Goal: Contribute content: Contribute content

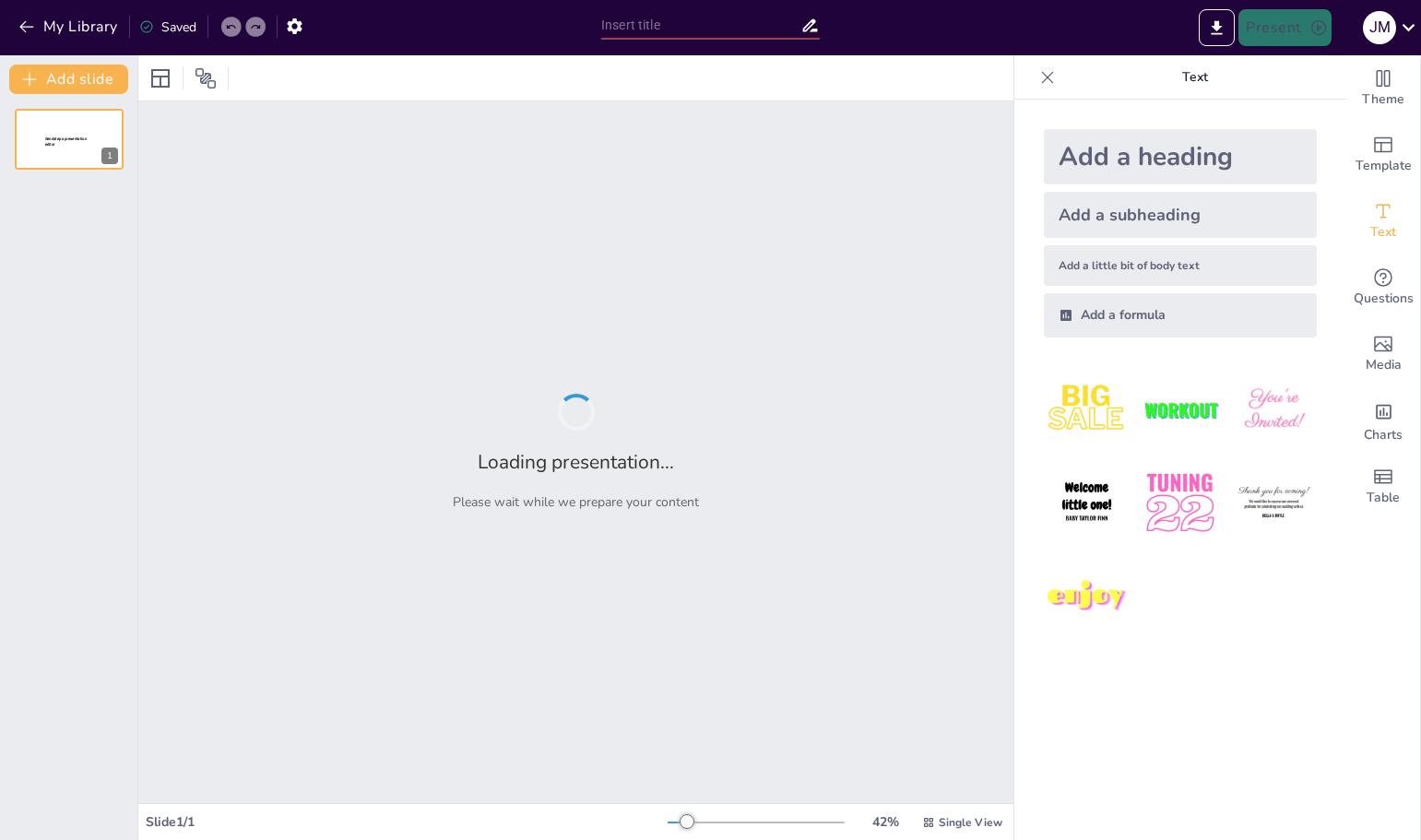
type input "fisiologia del sistema cardiovascular animal"
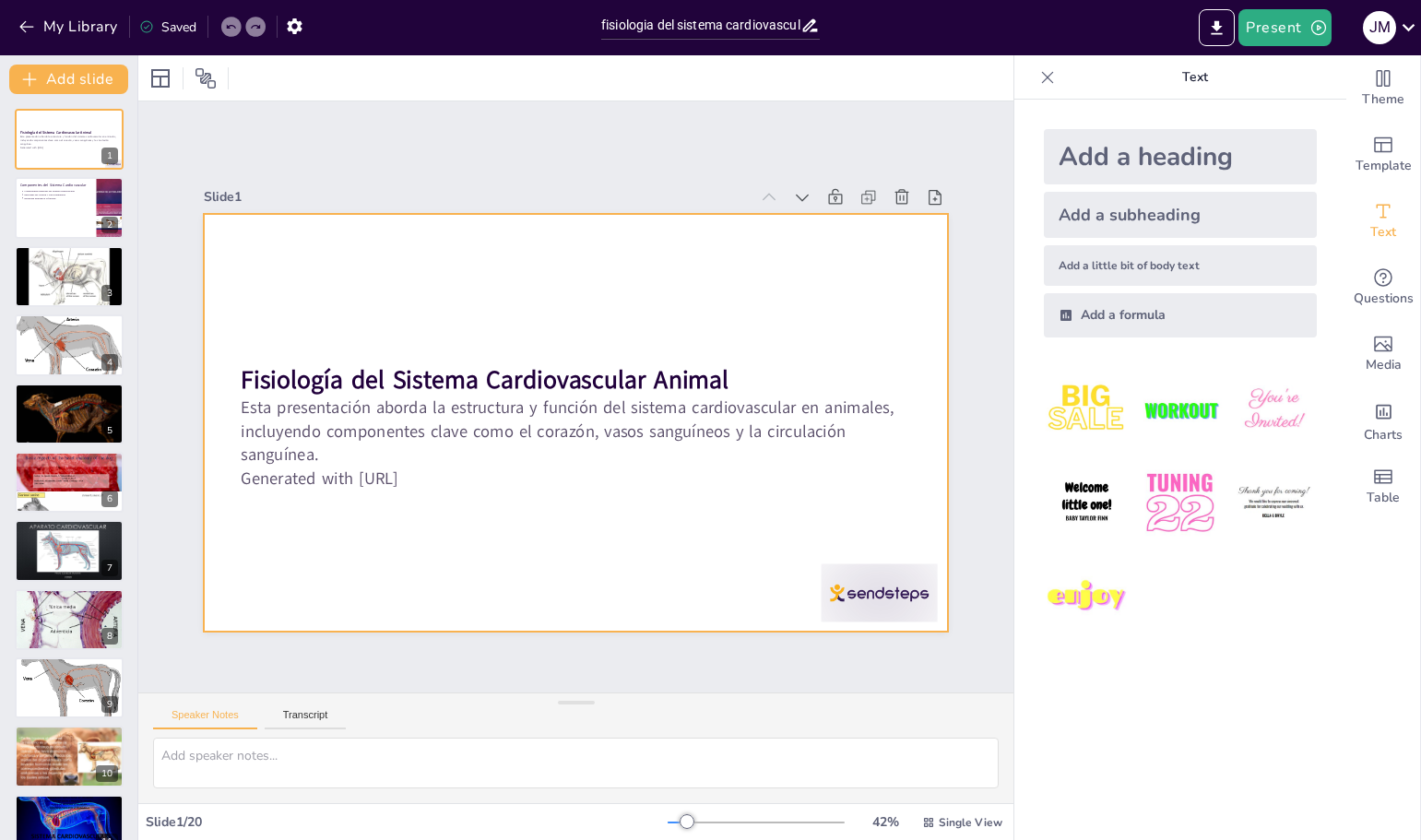
type textarea "Es importante reconocer que el sistema cardiovascular no es solo una serie de ó…"
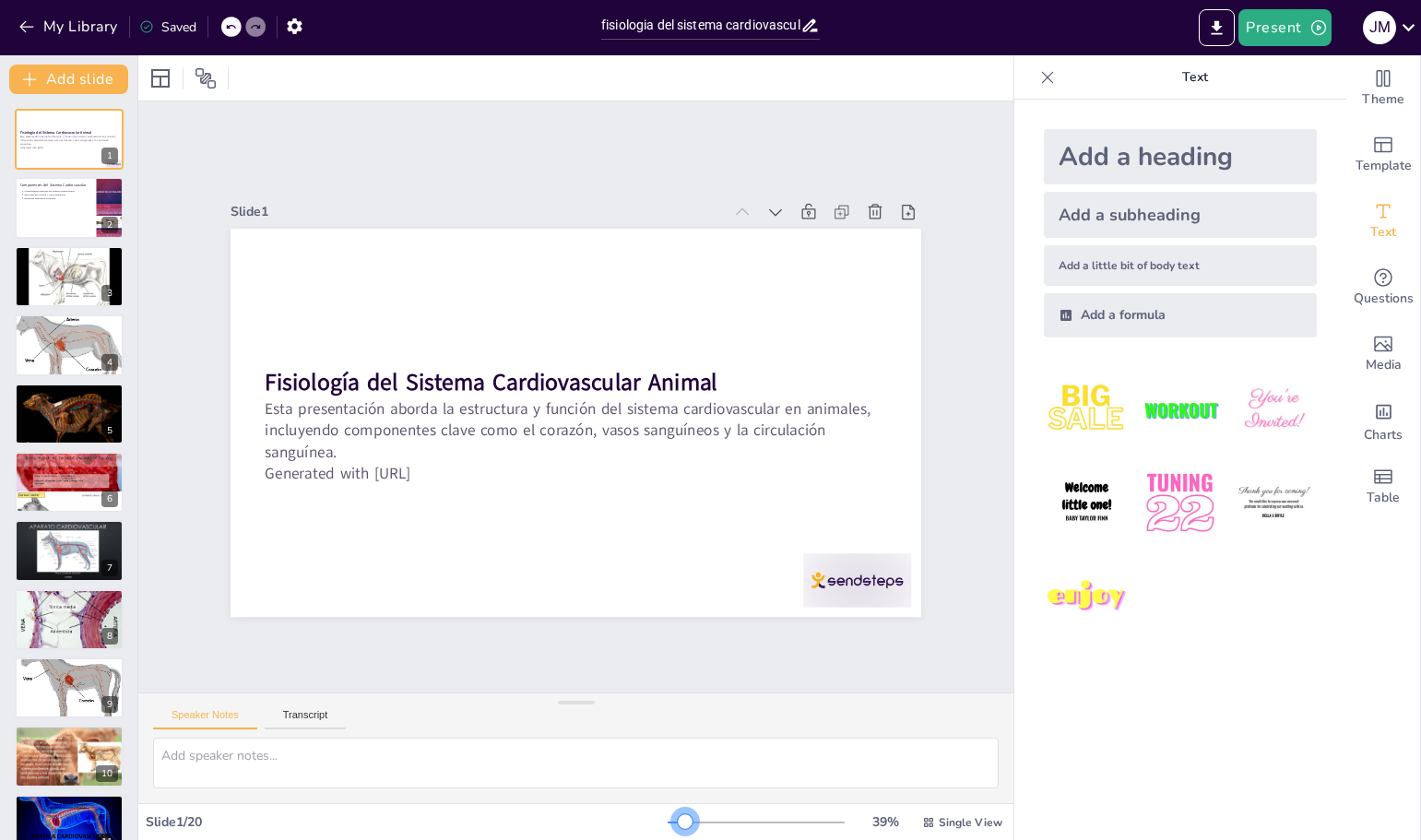
click at [678, 820] on div at bounding box center [686, 821] width 15 height 15
click at [232, 713] on button "Speaker Notes" at bounding box center [204, 719] width 104 height 21
click at [305, 714] on button "Transcript" at bounding box center [306, 719] width 83 height 21
click at [580, 706] on div at bounding box center [576, 702] width 37 height 19
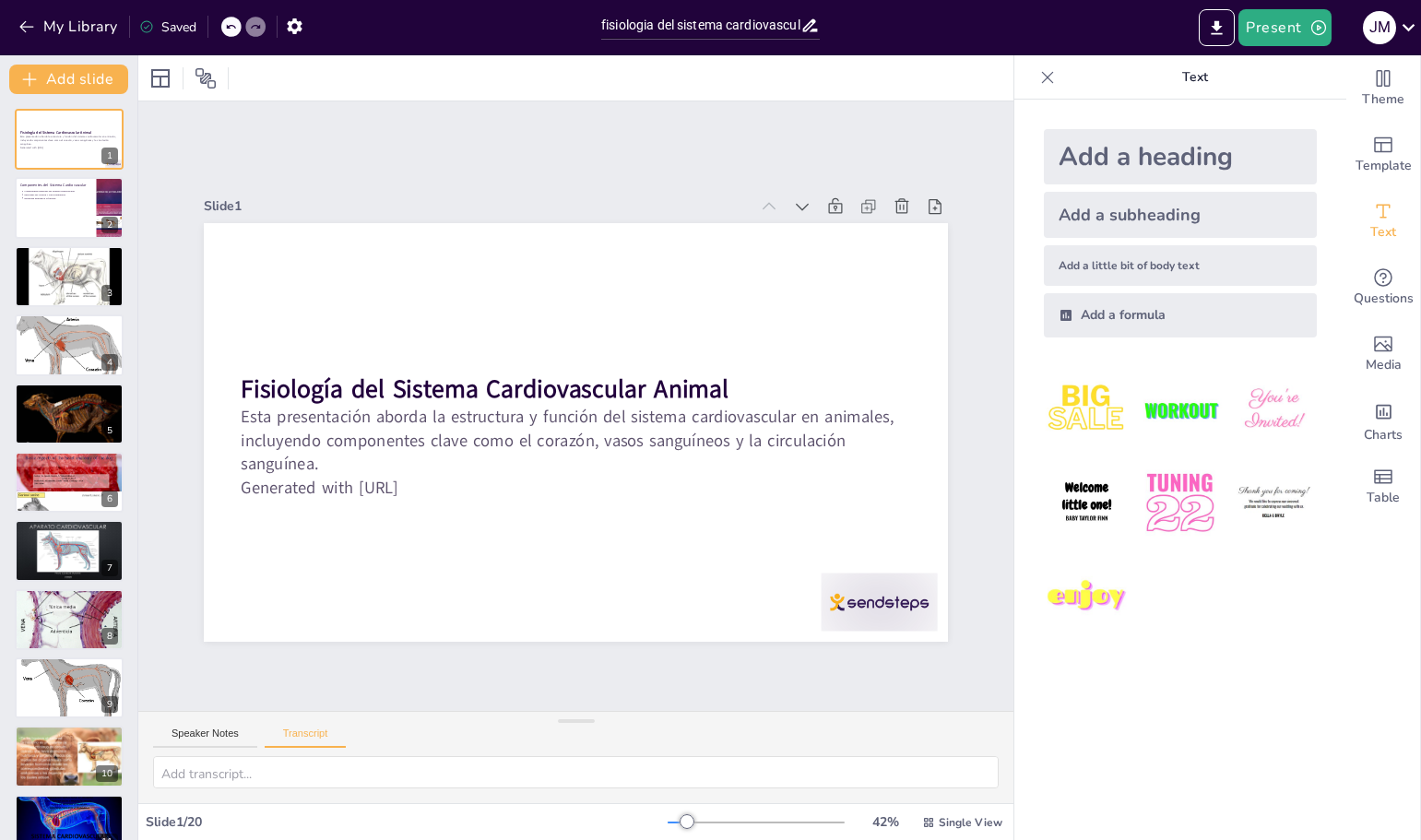
drag, startPoint x: 580, startPoint y: 705, endPoint x: 574, endPoint y: 744, distance: 39.5
click at [574, 744] on div "Speaker Notes Transcript" at bounding box center [575, 757] width 875 height 92
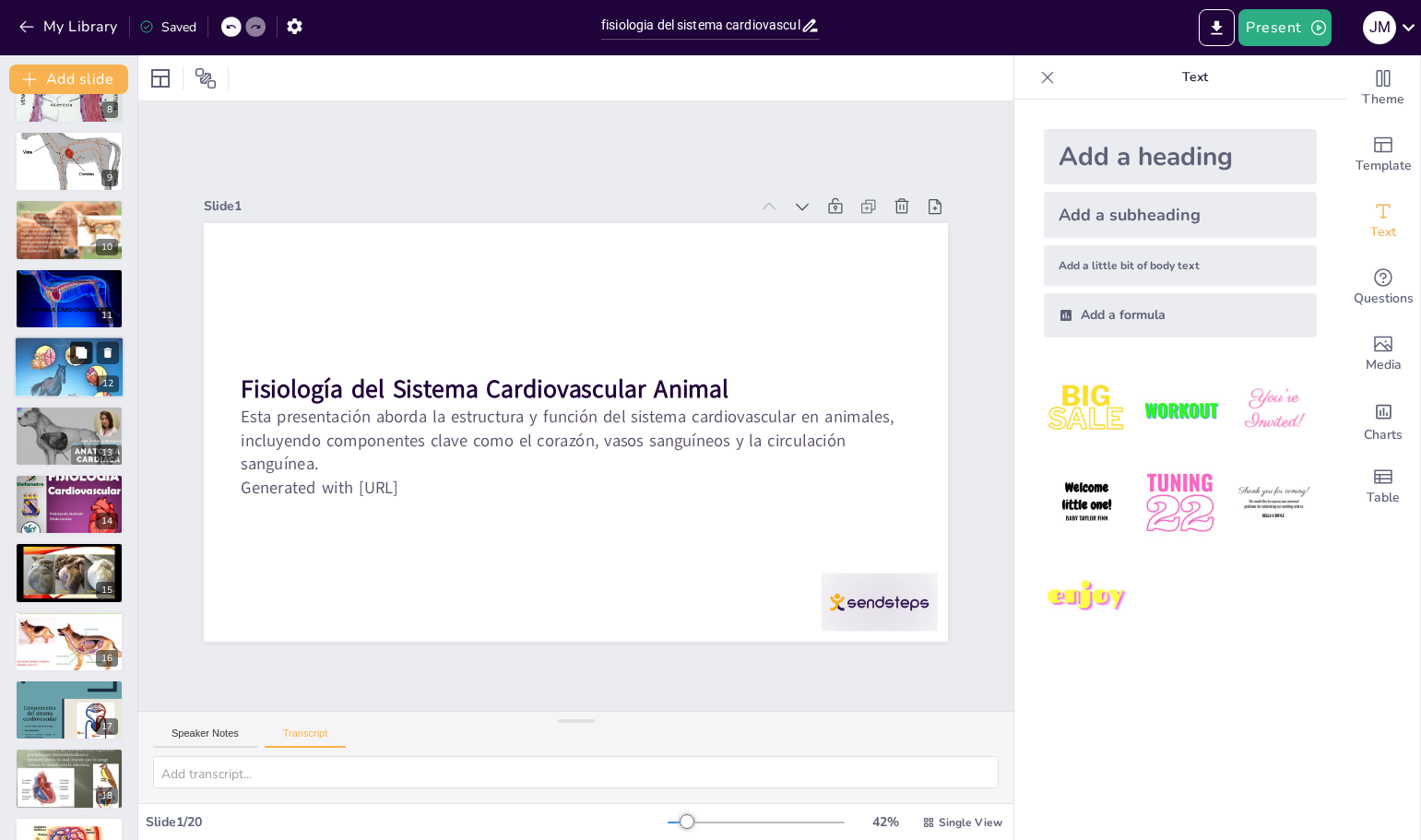
scroll to position [648, 0]
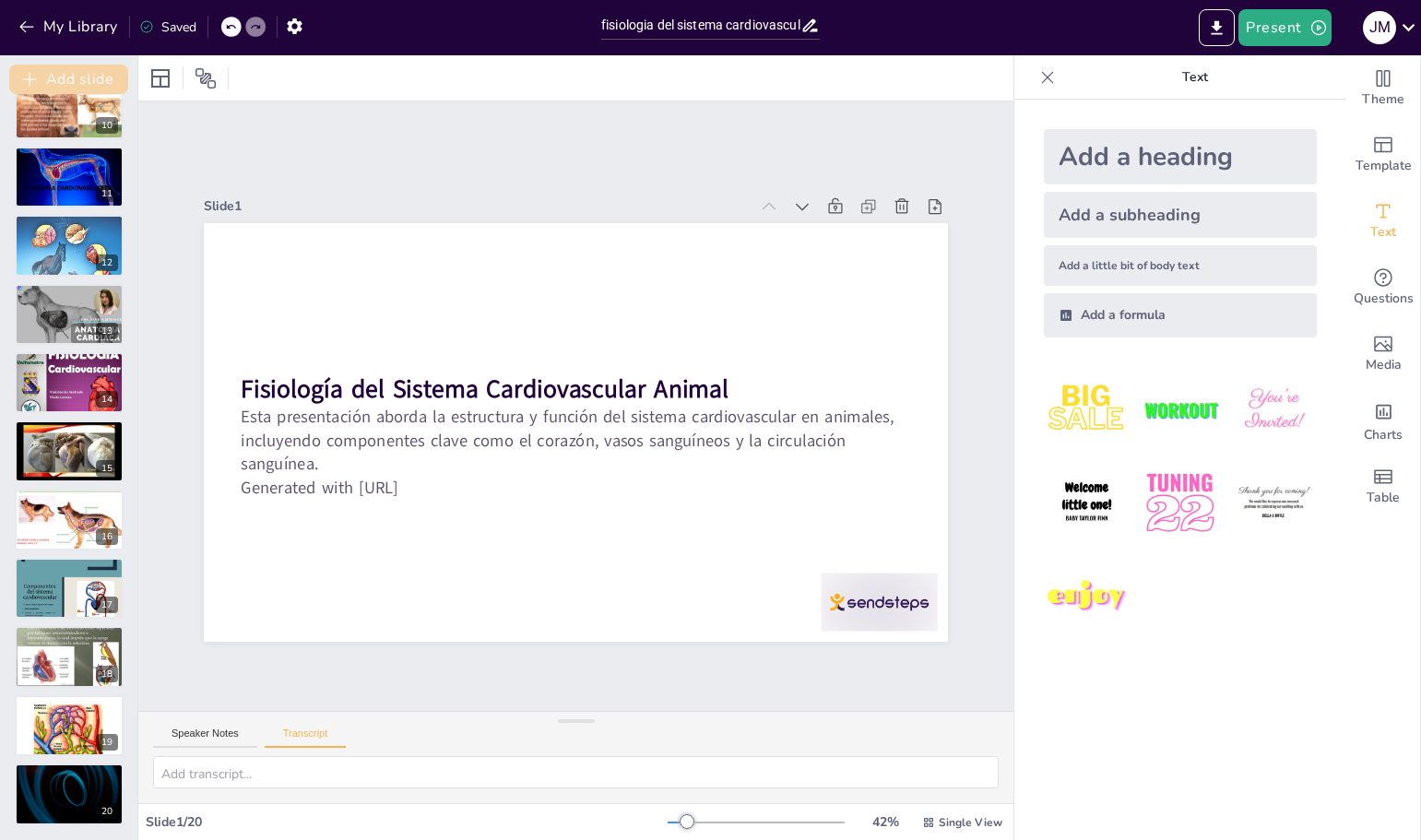
click at [57, 69] on button "Add slide" at bounding box center [68, 79] width 119 height 29
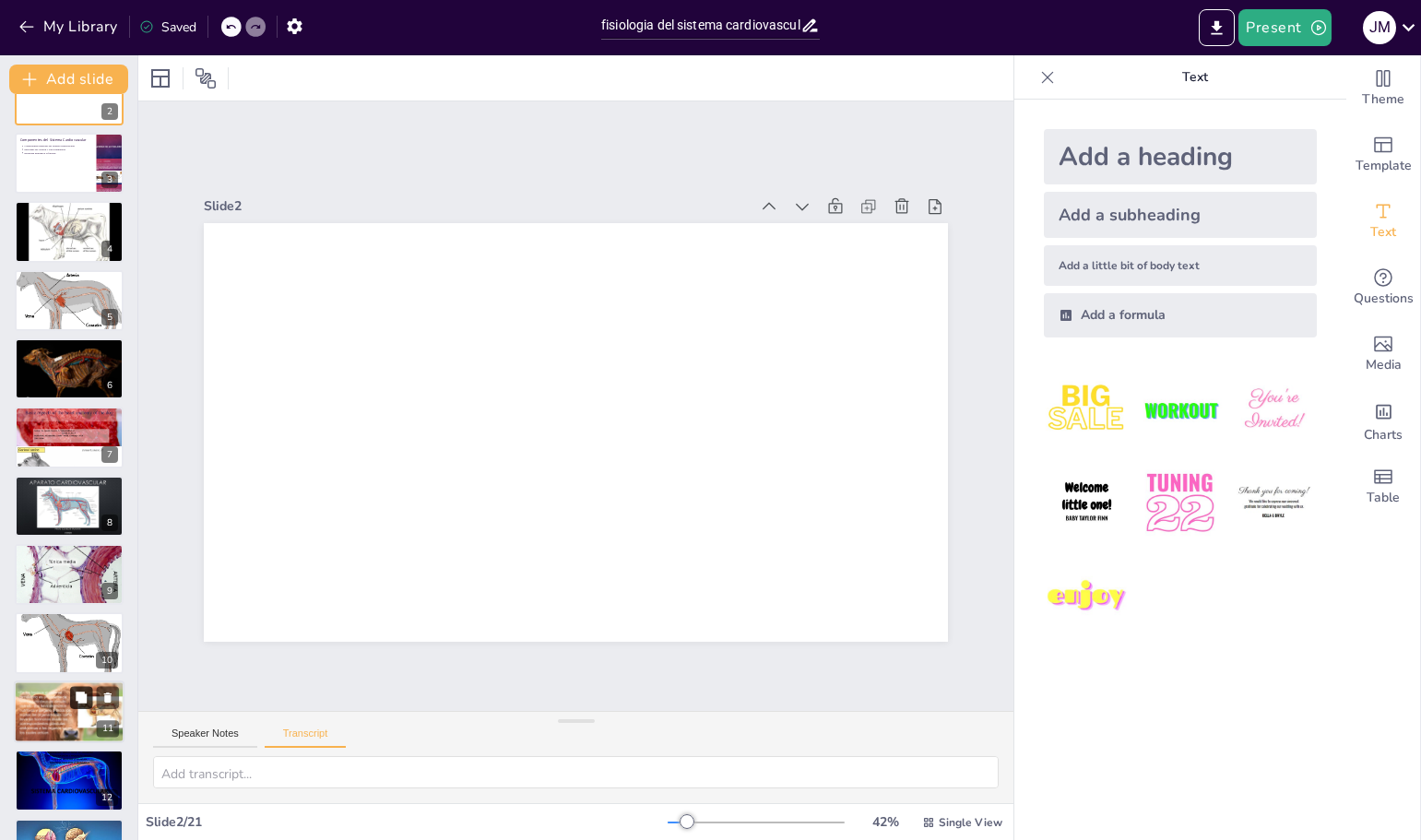
scroll to position [0, 0]
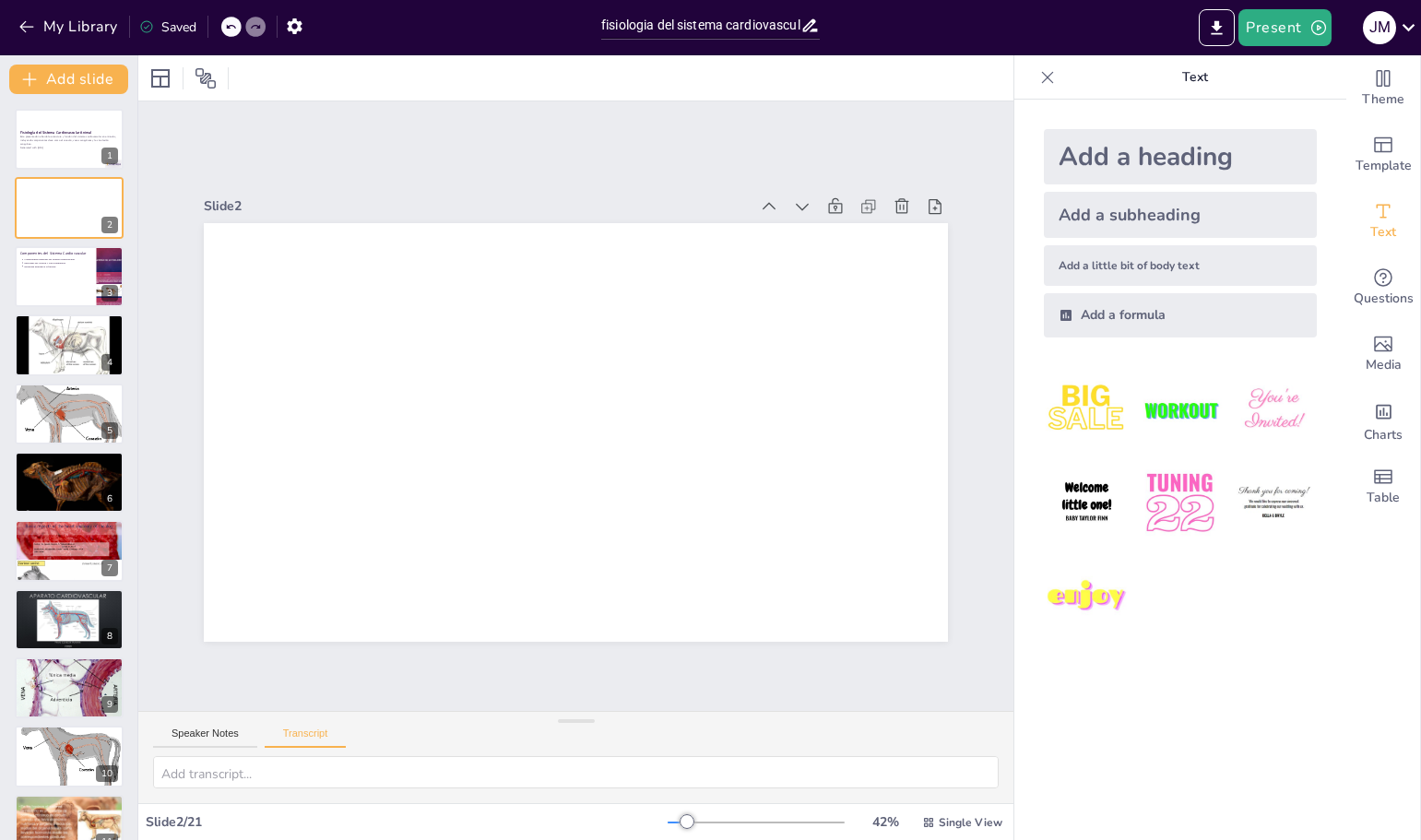
click at [152, 27] on icon at bounding box center [145, 27] width 12 height 12
click at [175, 22] on div "Saved" at bounding box center [167, 27] width 57 height 18
click at [230, 27] on icon at bounding box center [231, 27] width 9 height 5
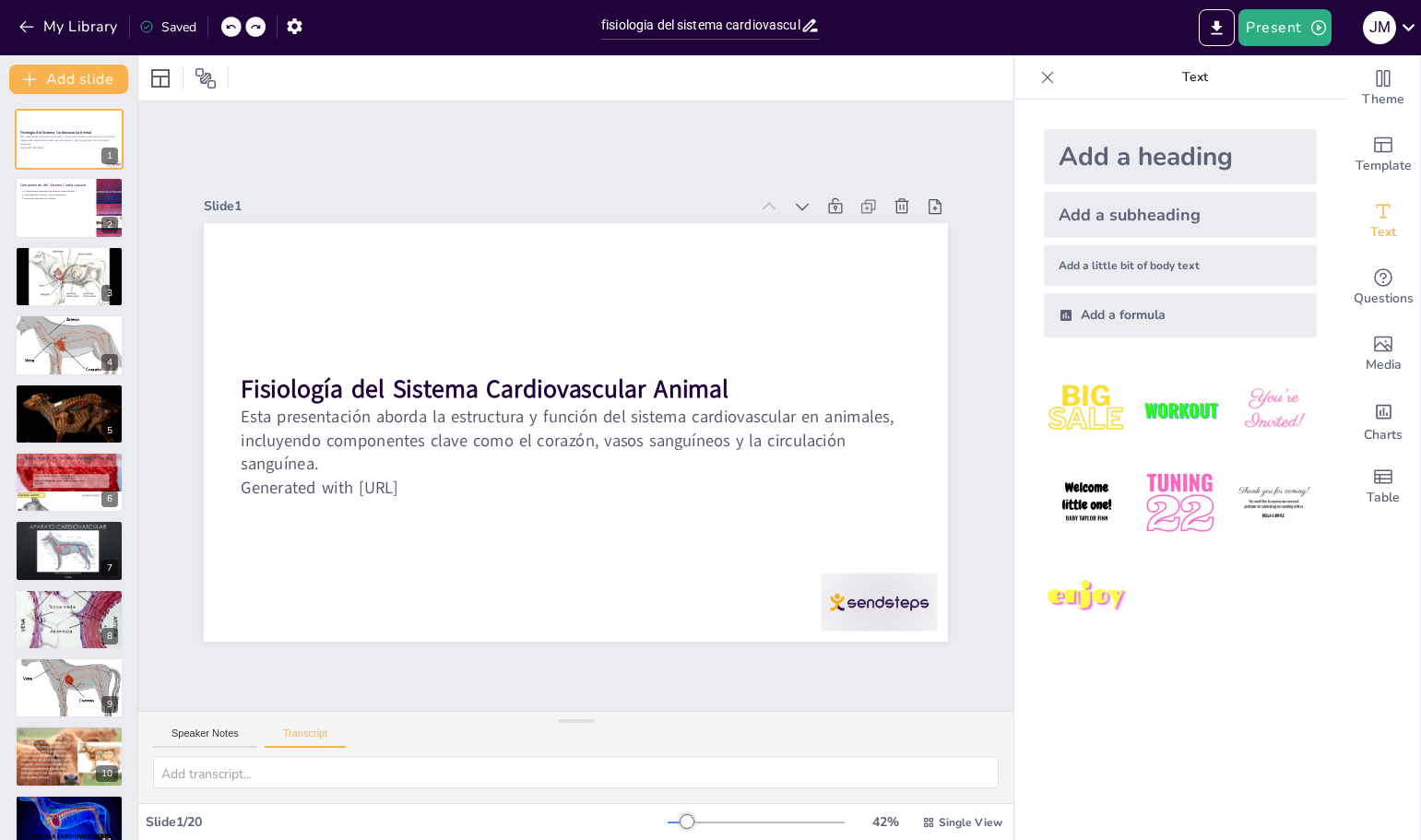
click at [231, 27] on icon at bounding box center [231, 27] width 9 height 5
click at [62, 222] on div at bounding box center [69, 208] width 111 height 63
type textarea "El sistema cardiovascular está compuesto por varios componentes esenciales que …"
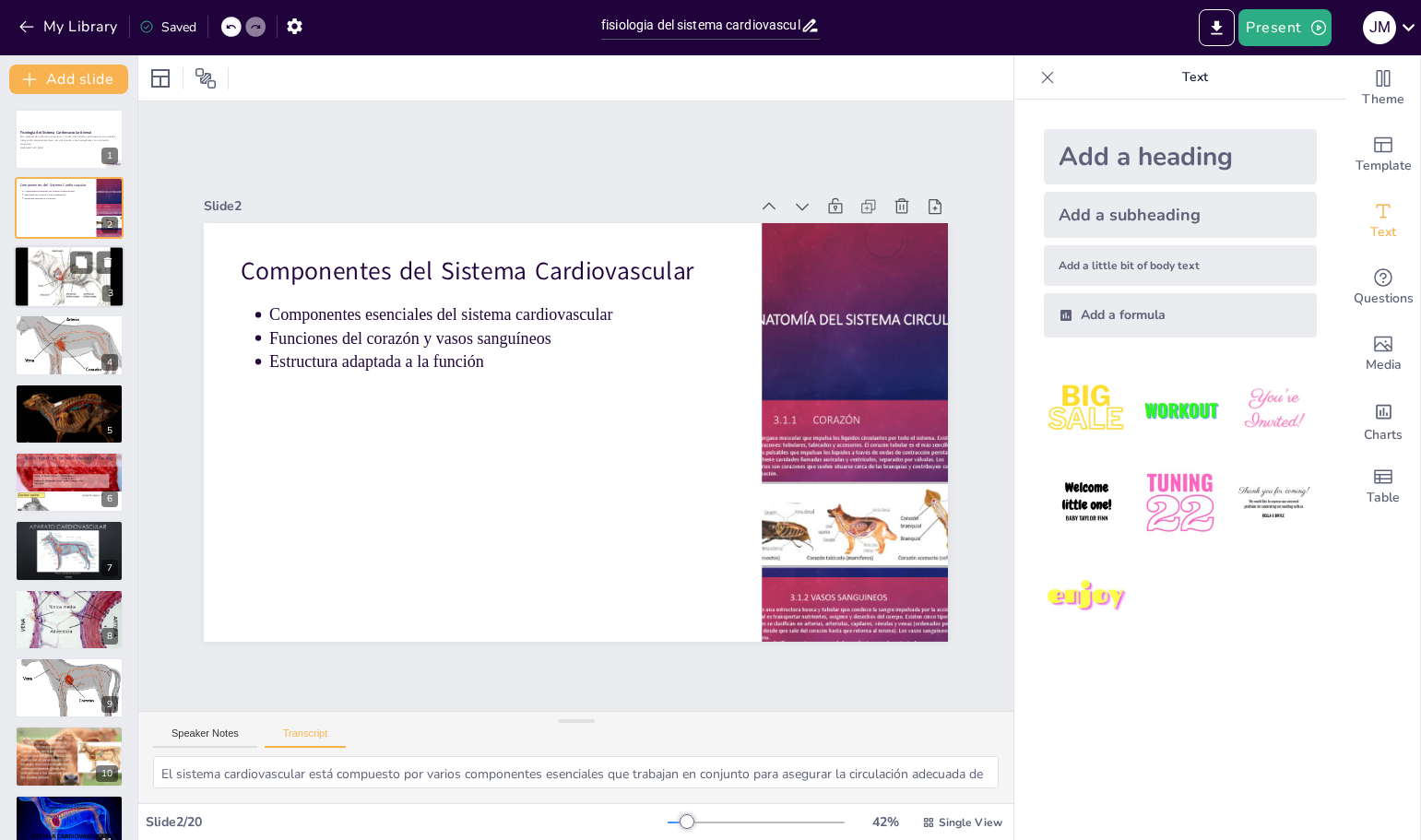
click at [60, 268] on div at bounding box center [69, 277] width 111 height 82
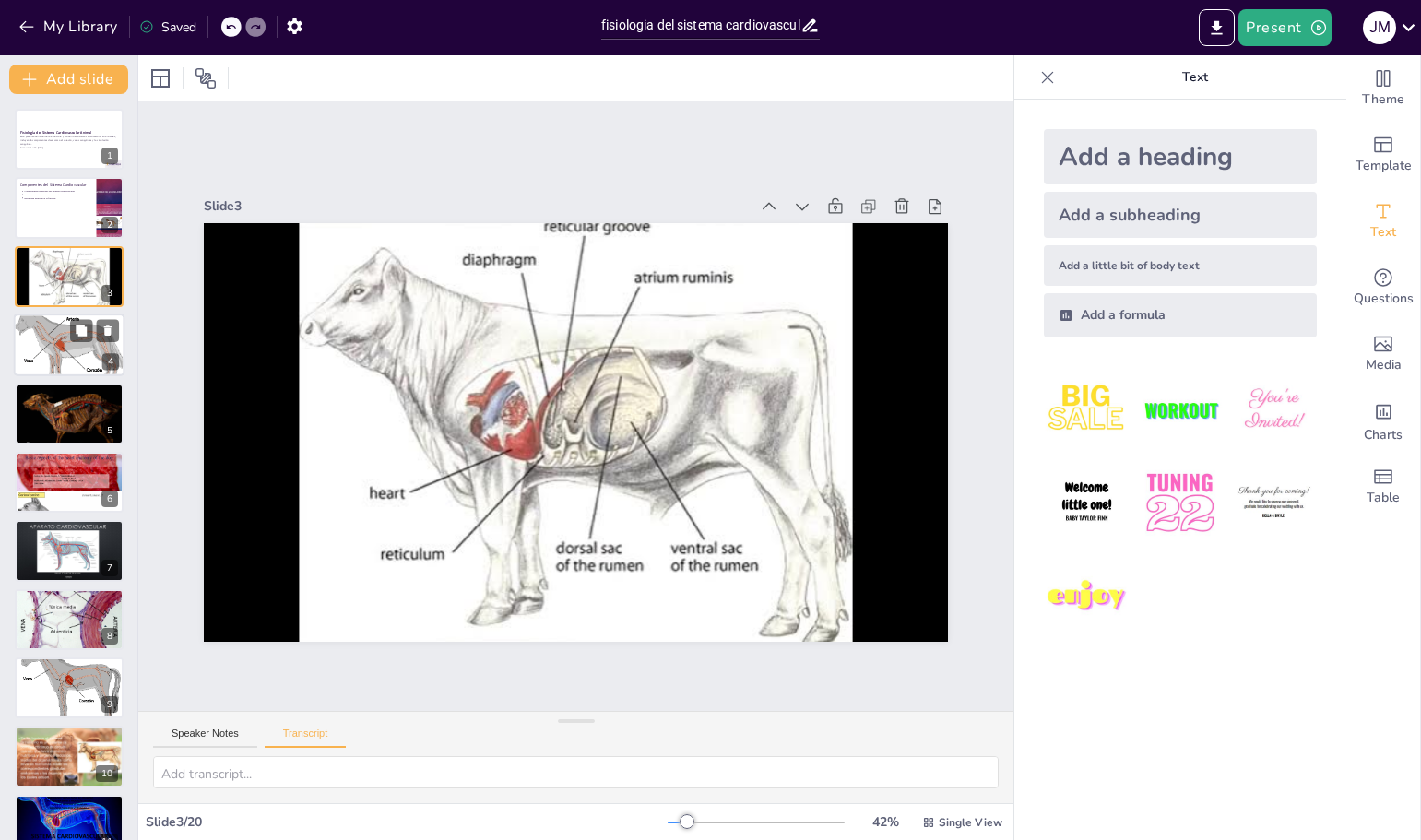
click at [58, 338] on div at bounding box center [69, 345] width 111 height 81
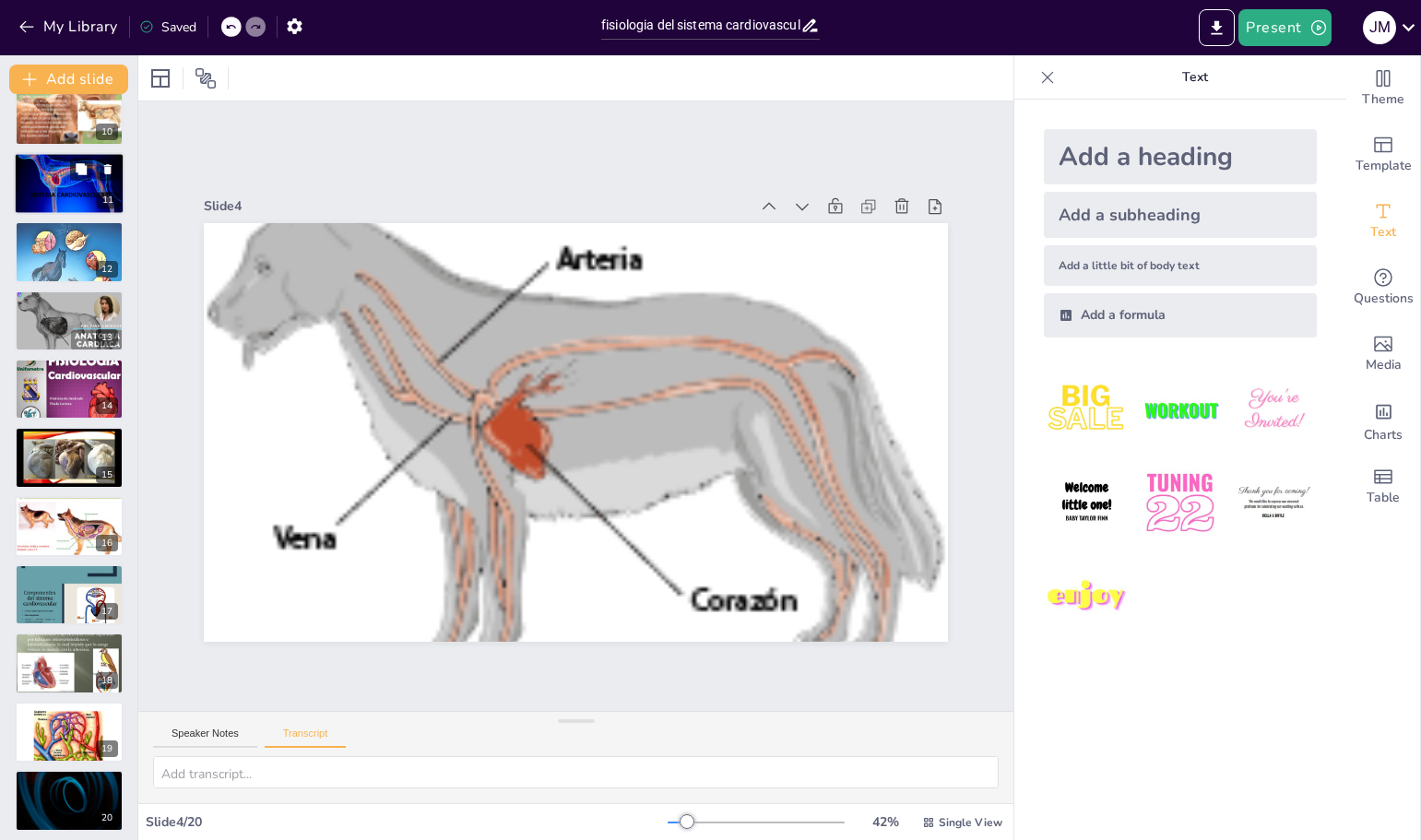
scroll to position [648, 0]
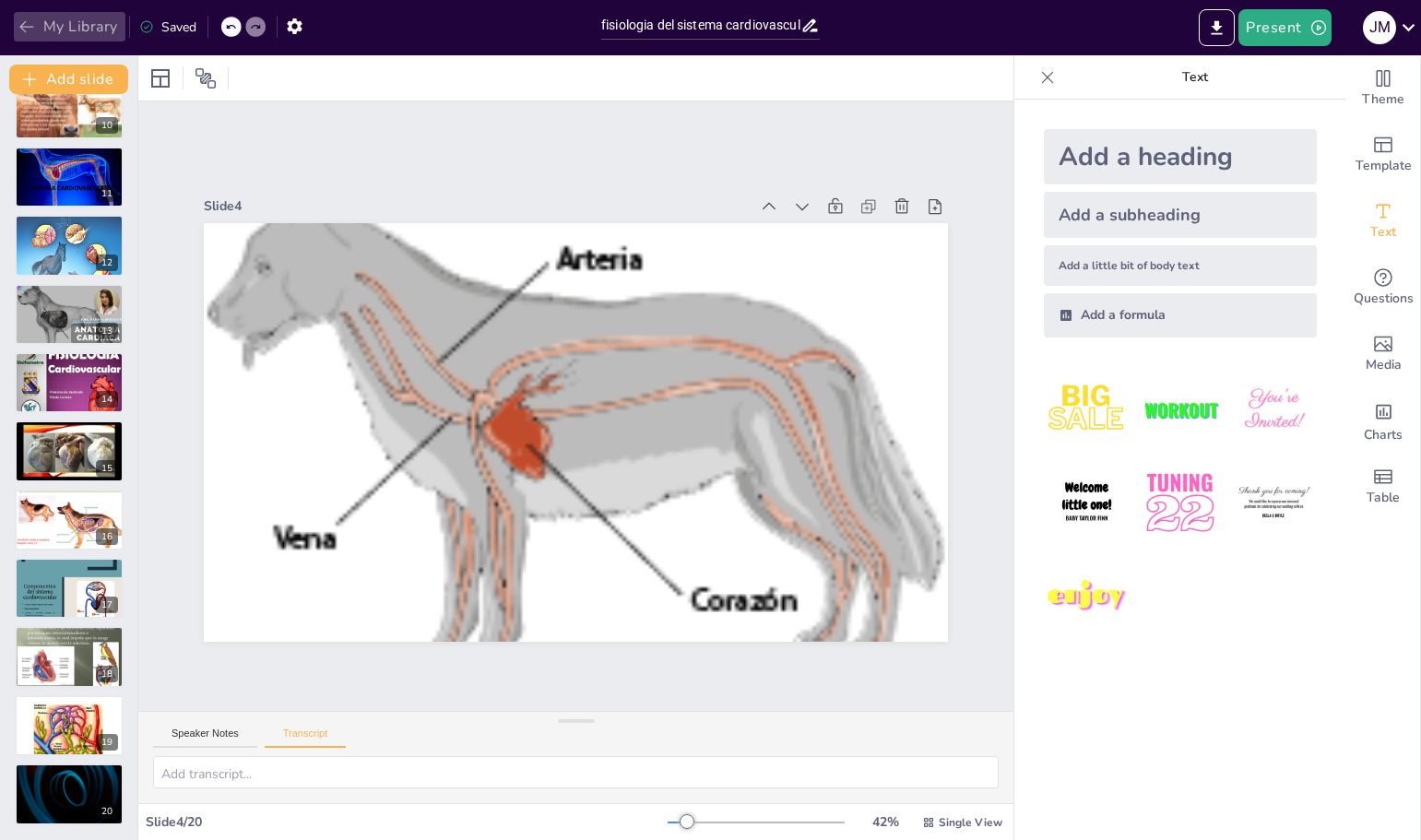
click at [27, 20] on icon "button" at bounding box center [27, 27] width 19 height 19
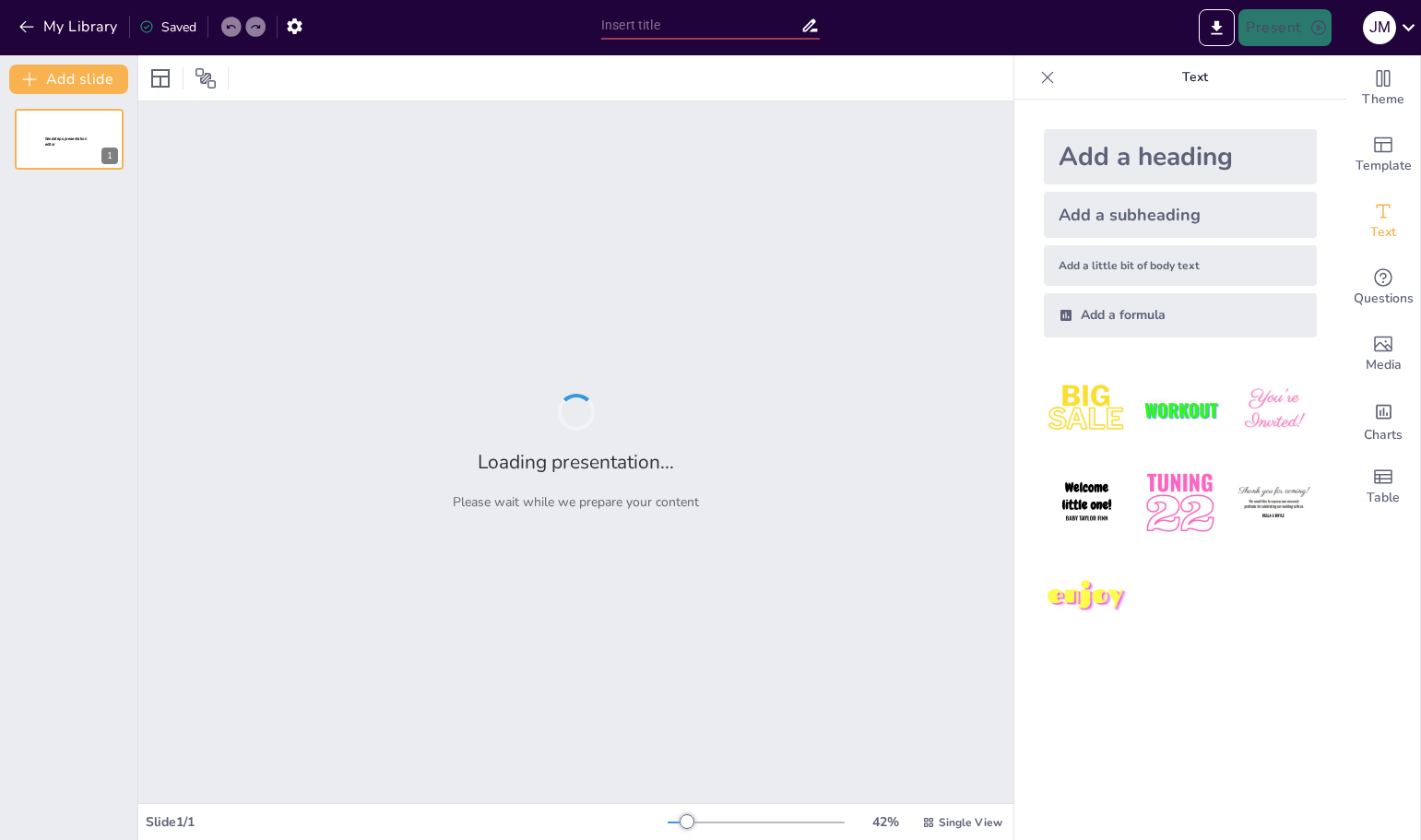
type input "fisiologia del sistema cardiovascular animal"
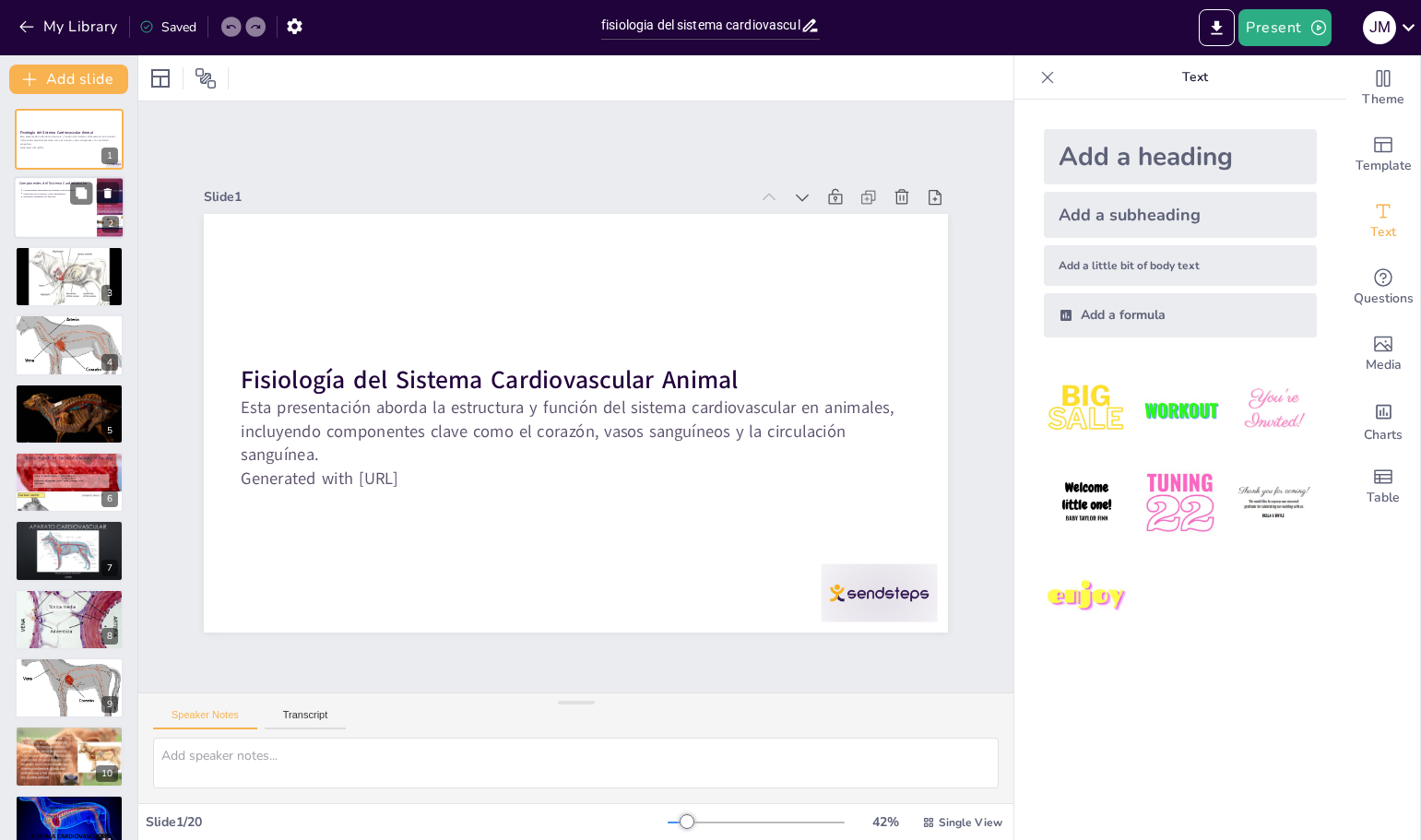
click at [55, 209] on div at bounding box center [69, 208] width 111 height 63
type textarea "Es importante reconocer que el sistema cardiovascular no es solo una serie de ó…"
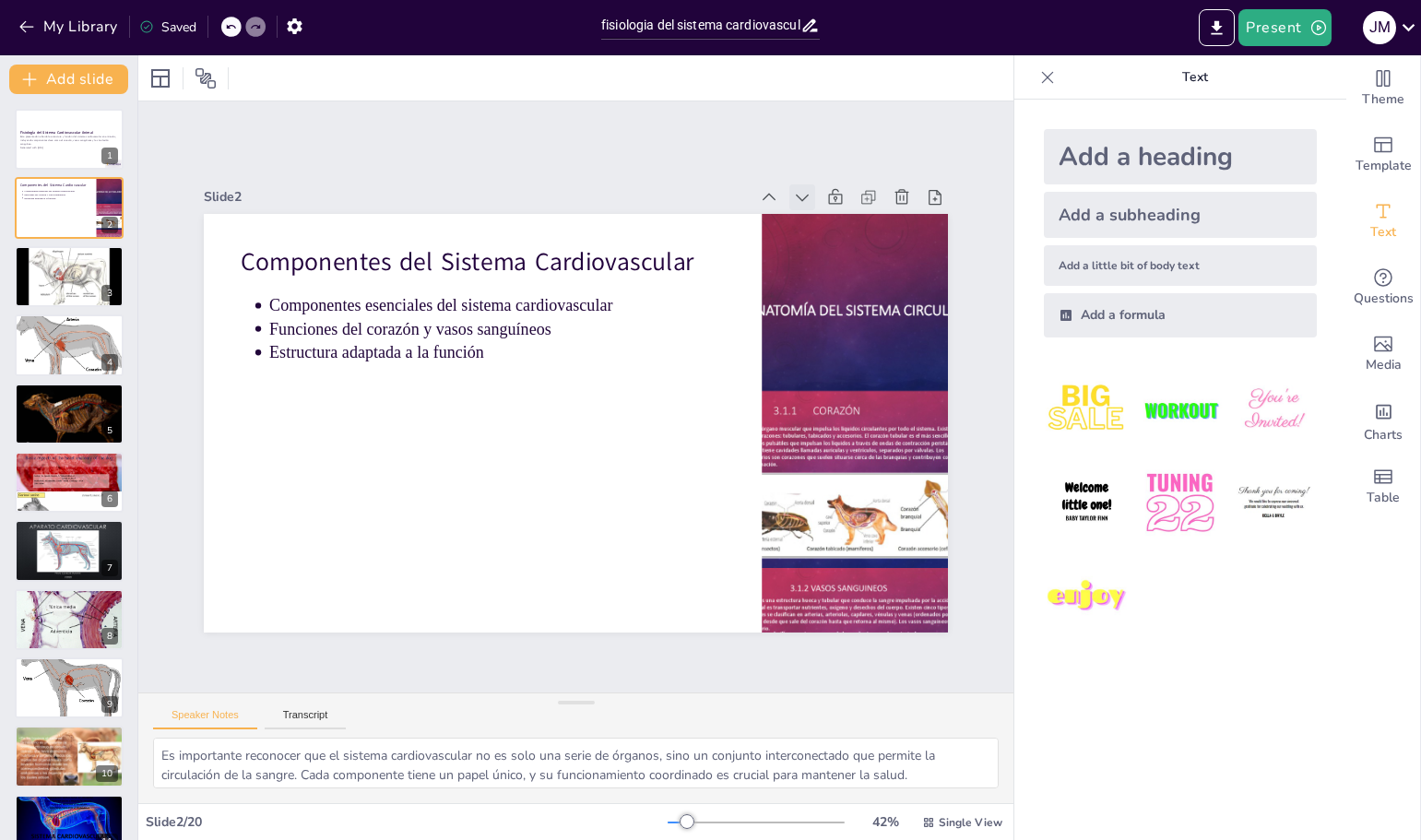
click at [785, 614] on icon at bounding box center [776, 623] width 19 height 19
click at [309, 439] on icon at bounding box center [302, 445] width 15 height 13
click at [973, 348] on icon at bounding box center [985, 360] width 24 height 24
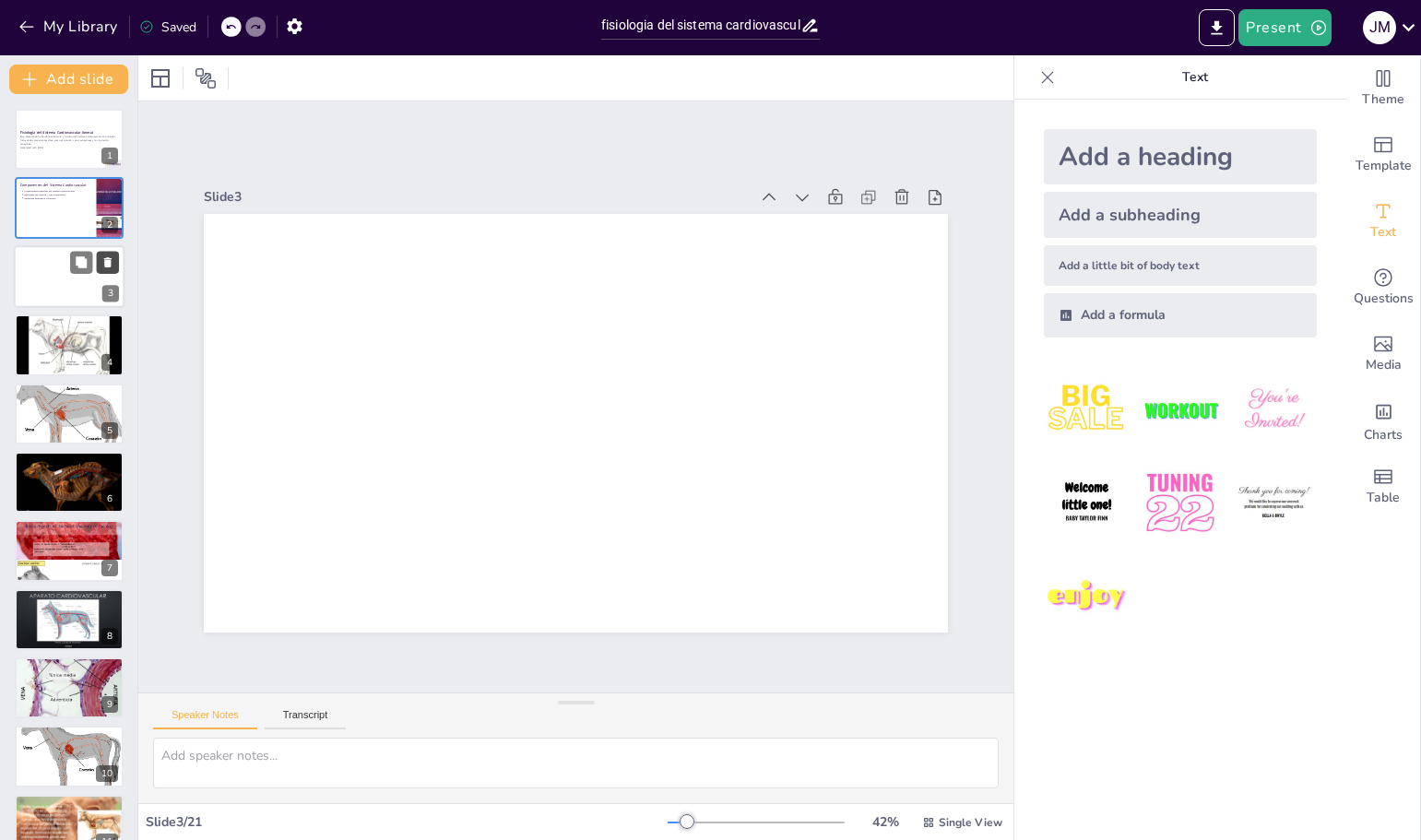
click at [110, 262] on icon at bounding box center [108, 262] width 8 height 10
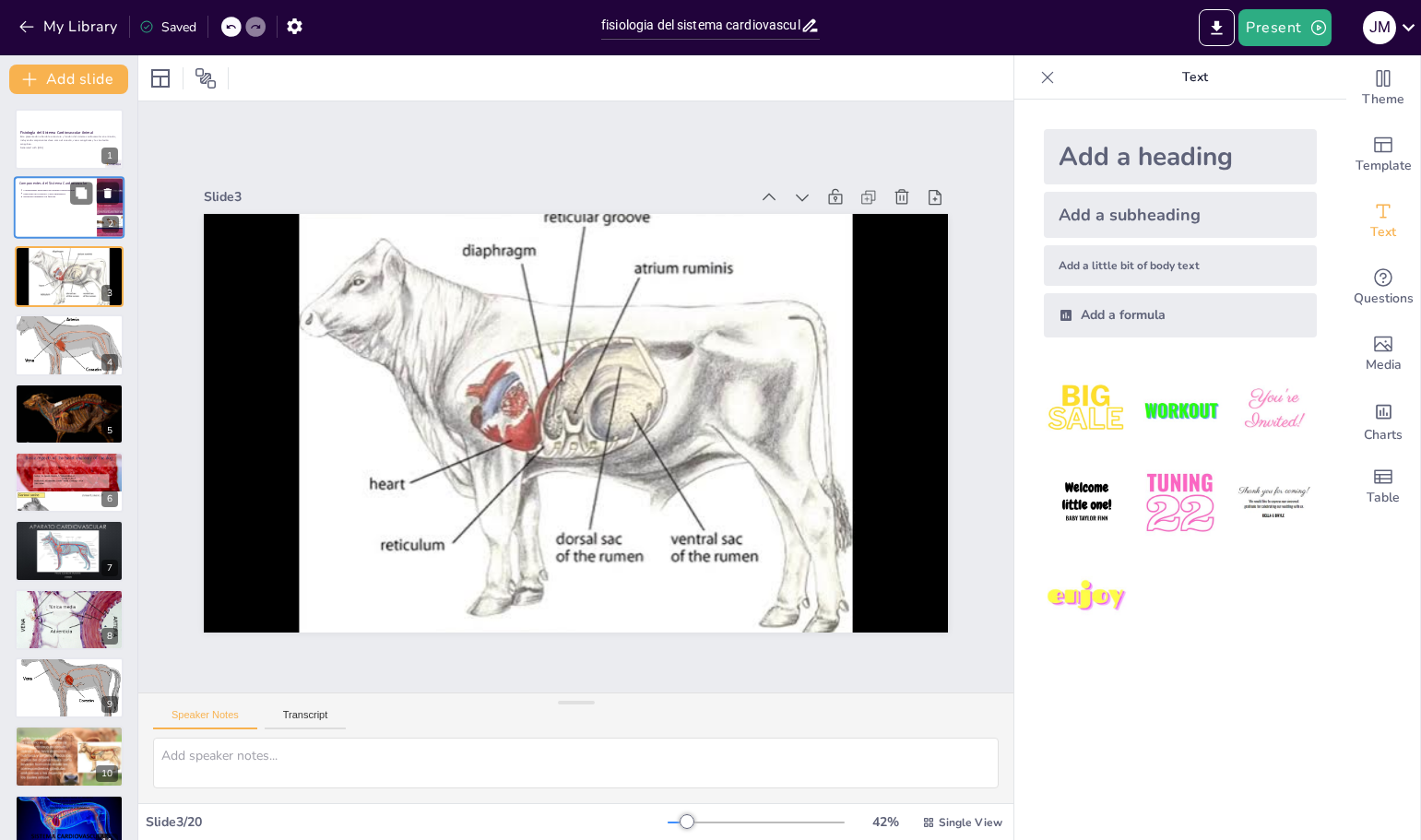
click at [71, 214] on div at bounding box center [69, 208] width 111 height 63
type textarea "Es importante reconocer que el sistema cardiovascular no es solo una serie de ó…"
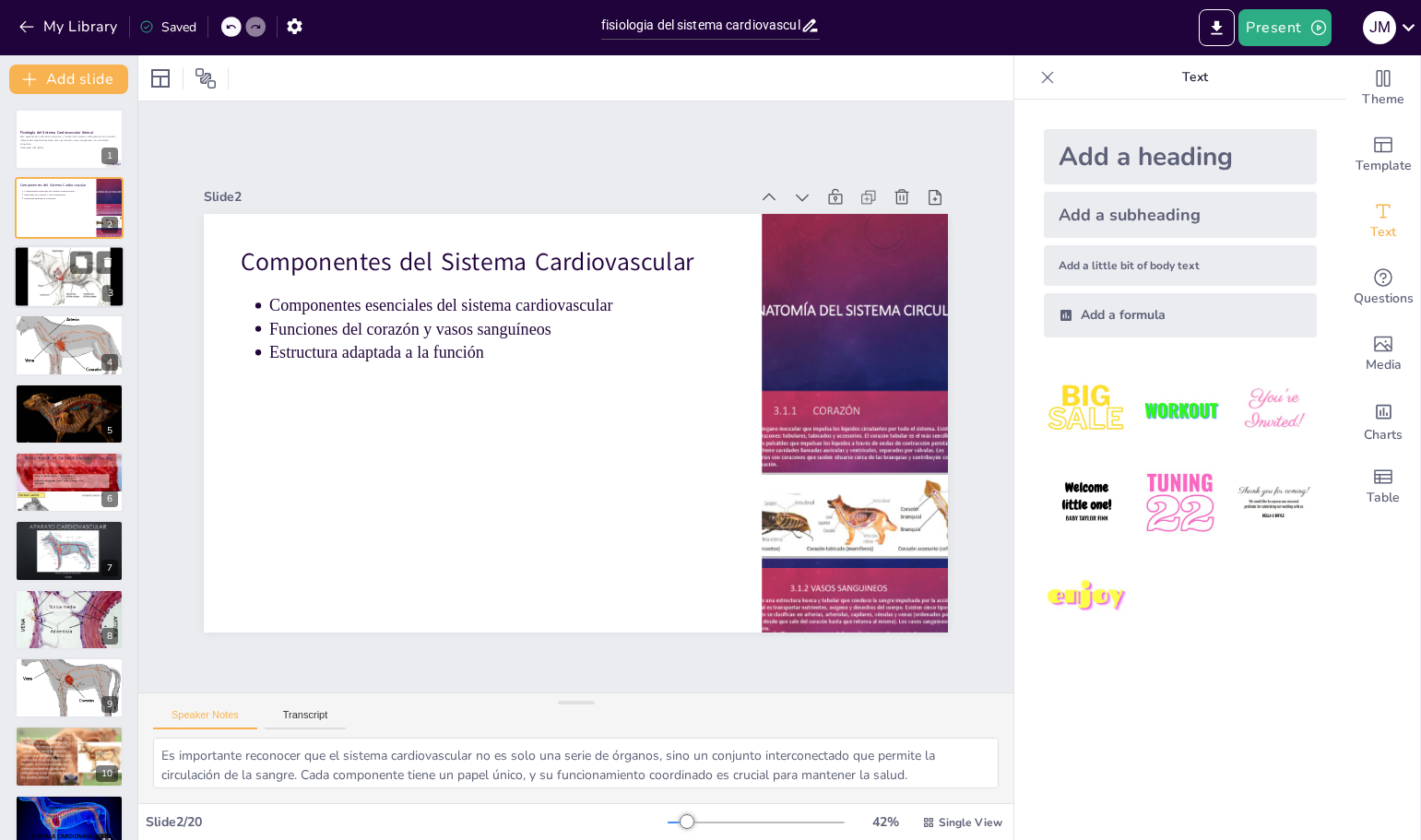
click at [27, 250] on div at bounding box center [69, 277] width 111 height 82
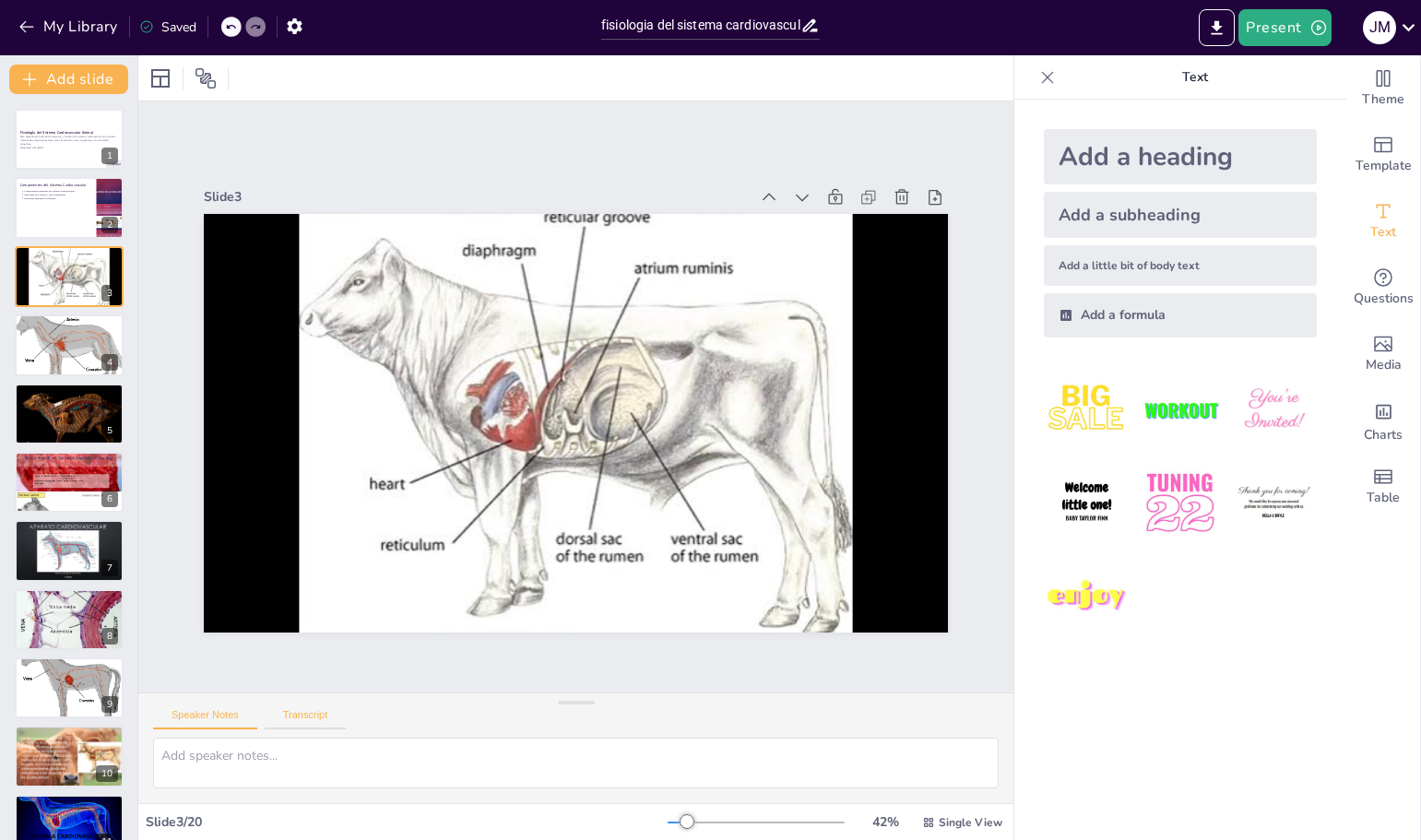
click at [311, 715] on button "Transcript" at bounding box center [306, 719] width 83 height 21
click at [226, 712] on button "Speaker Notes" at bounding box center [204, 719] width 104 height 21
click at [1178, 75] on p "Text" at bounding box center [1195, 77] width 265 height 44
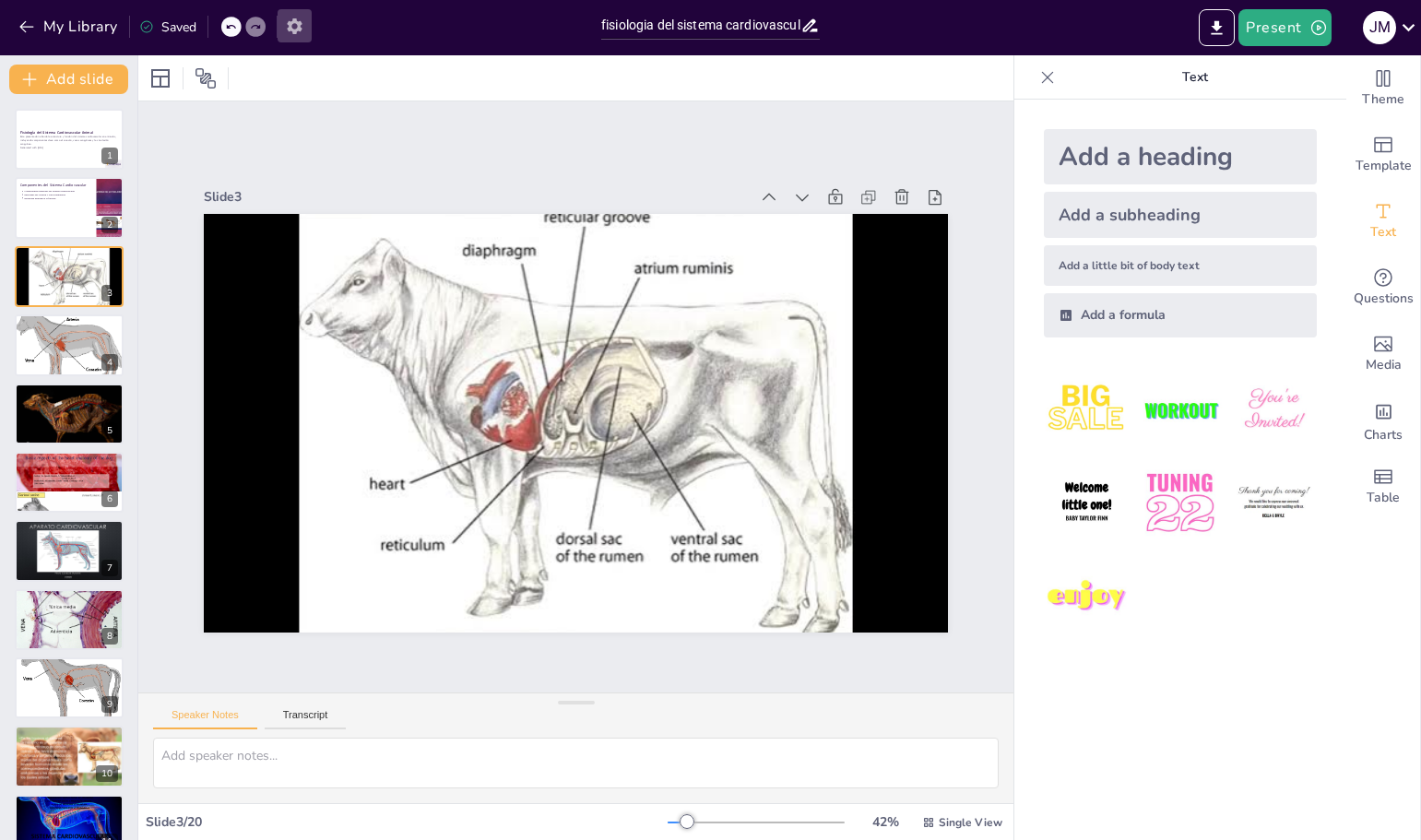
click at [303, 29] on icon "button" at bounding box center [295, 26] width 20 height 20
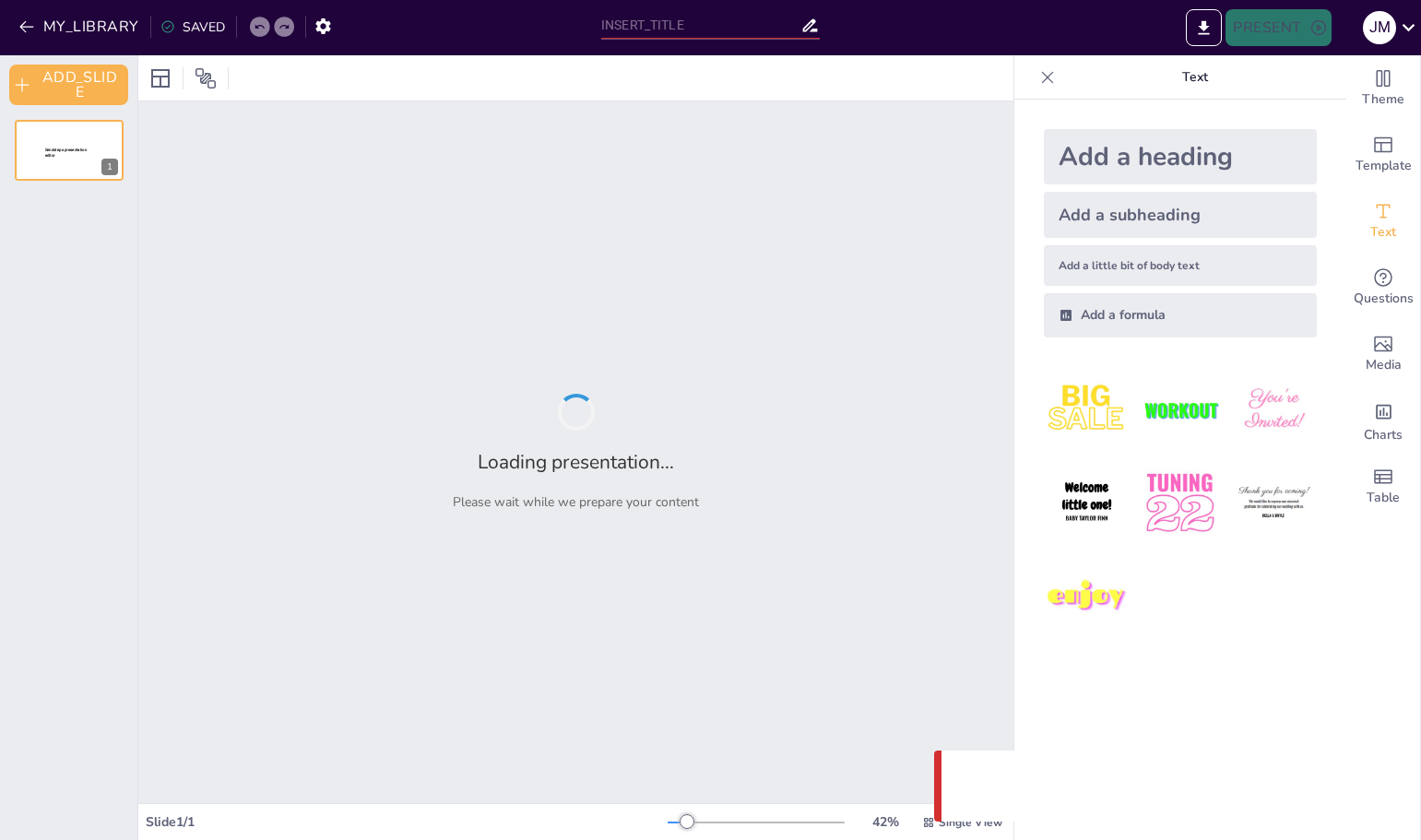
type input "fisiologia del sistema cardiovascular animal"
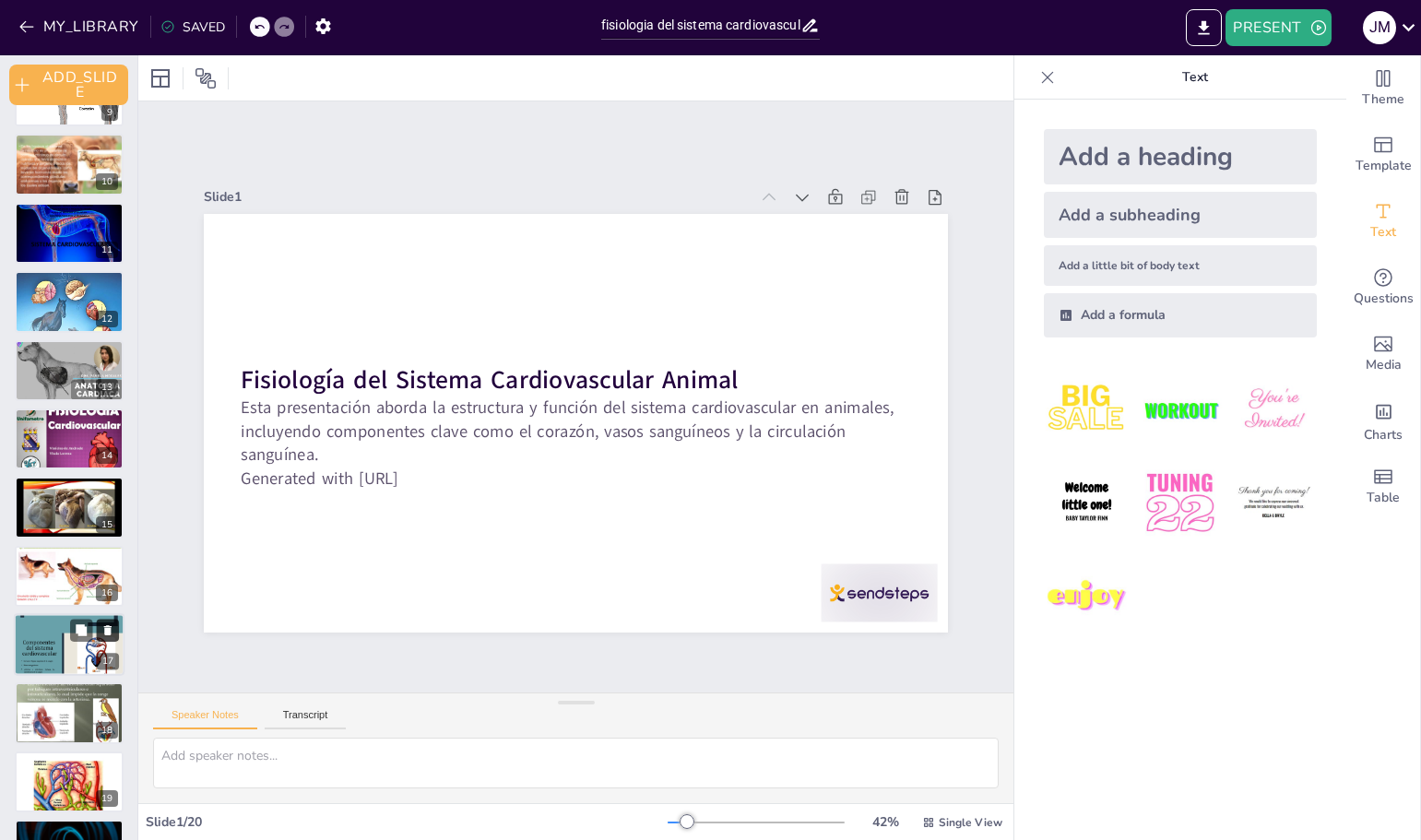
scroll to position [659, 0]
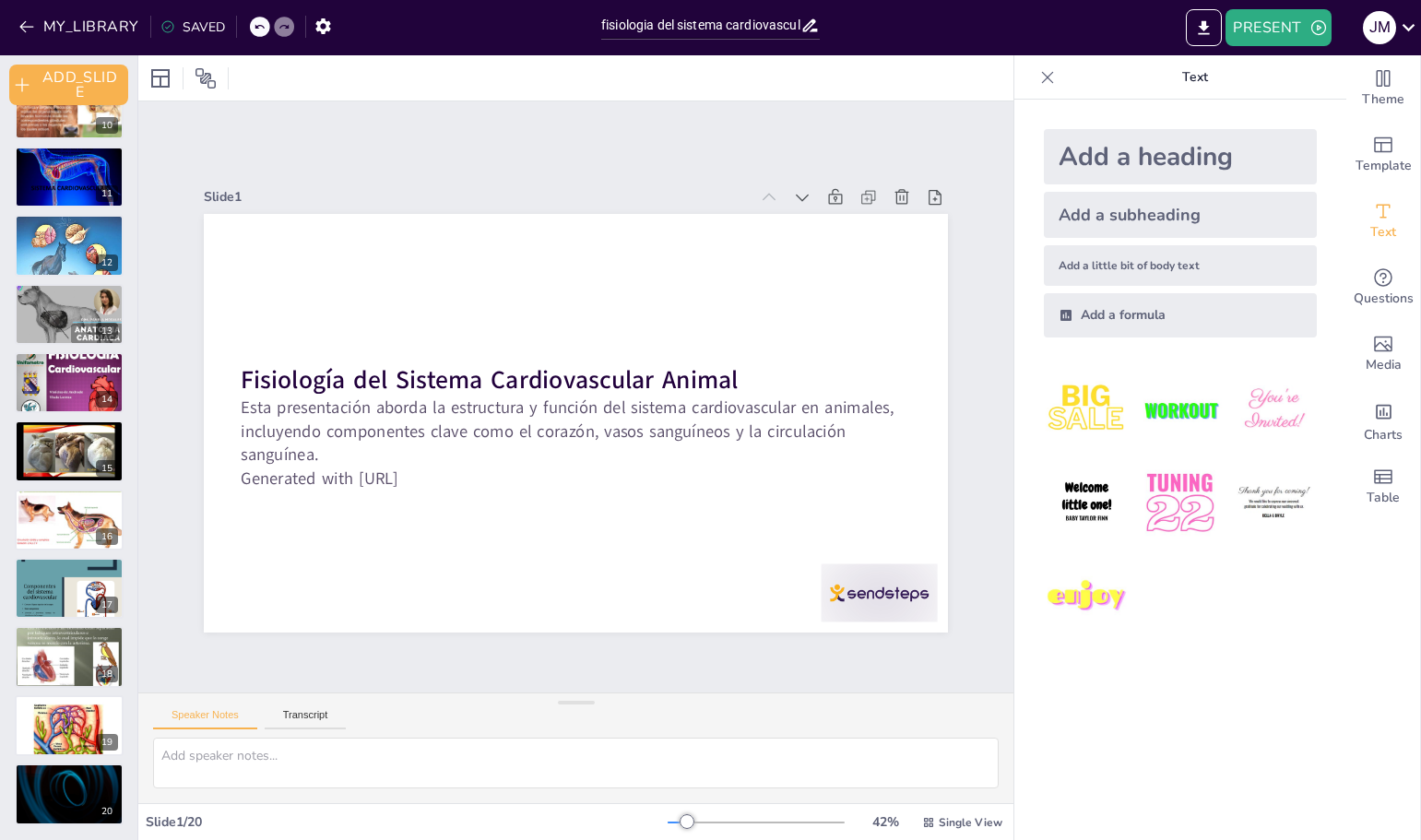
click at [1106, 158] on div "Add a heading" at bounding box center [1180, 157] width 273 height 55
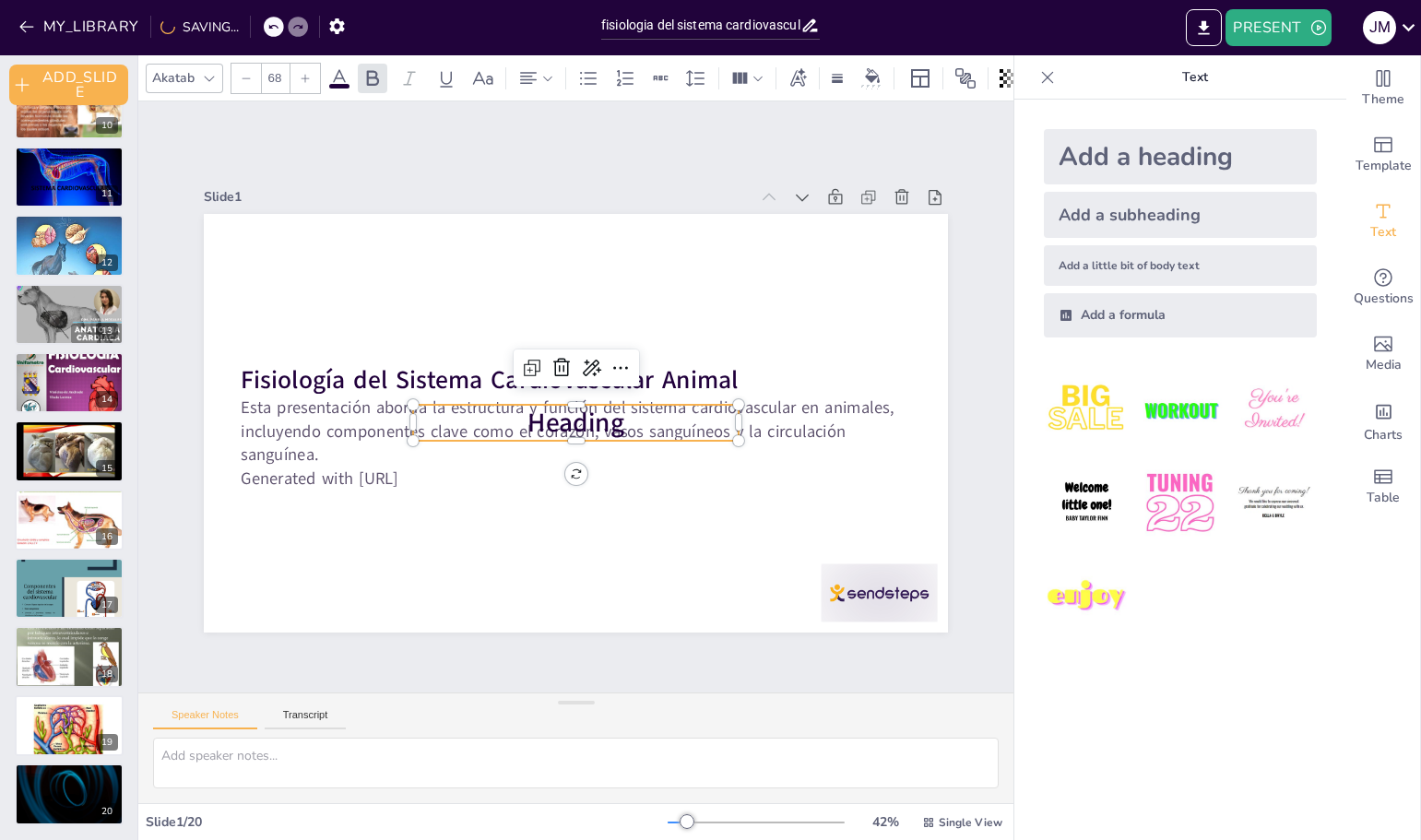
click at [1038, 81] on icon at bounding box center [1048, 78] width 19 height 19
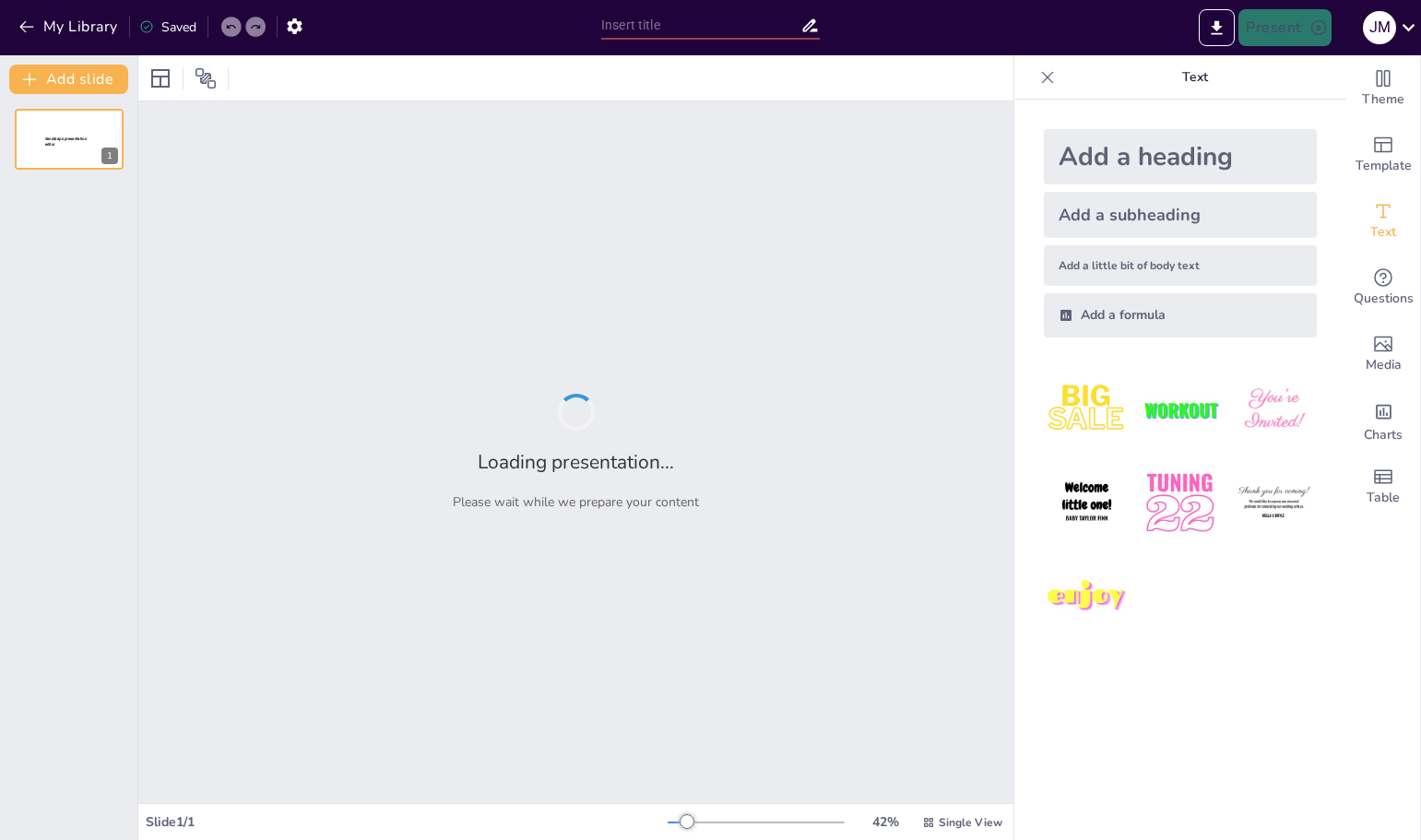
type input "fisiologia del sistema cardiovascular animal"
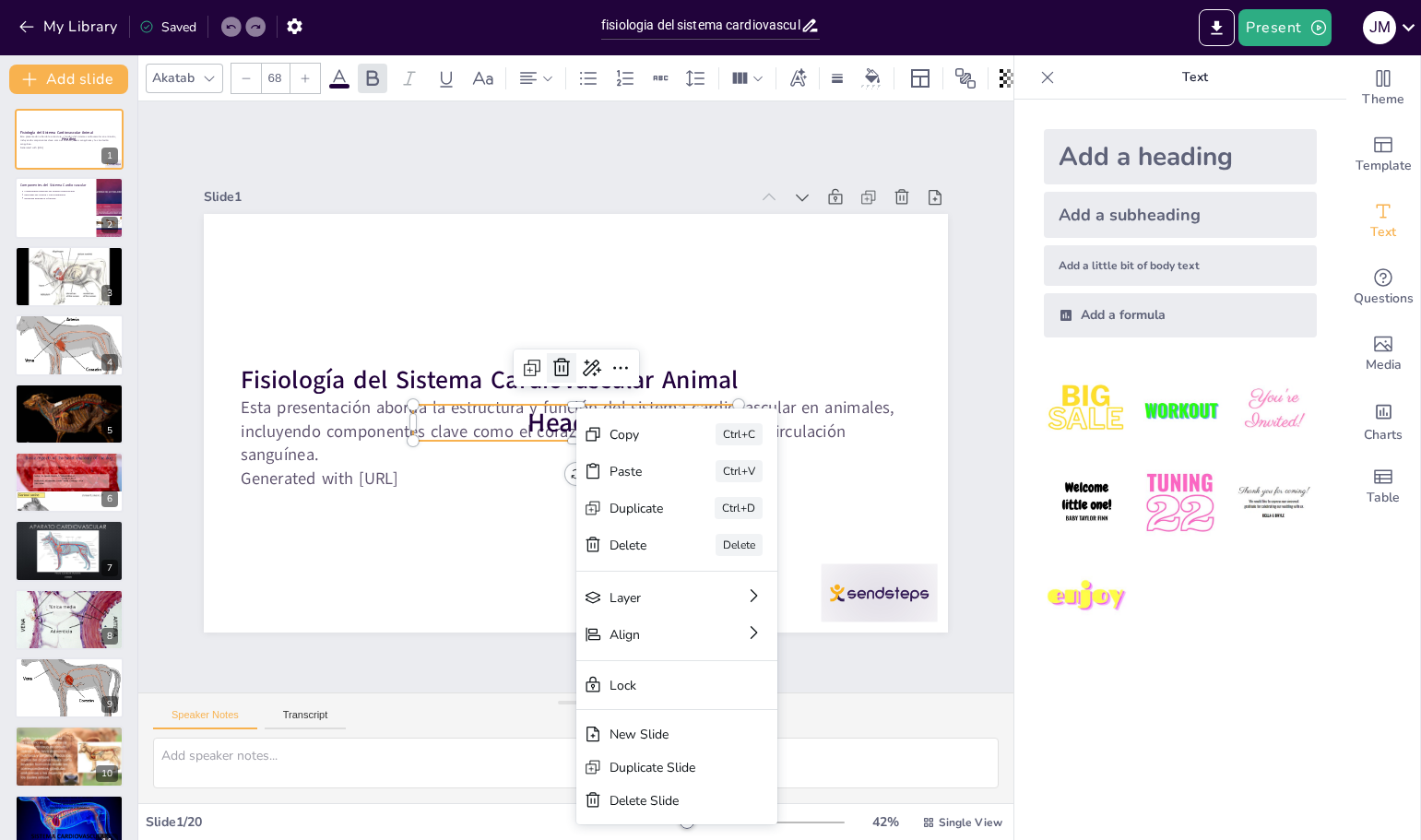
click at [584, 407] on icon at bounding box center [597, 420] width 27 height 27
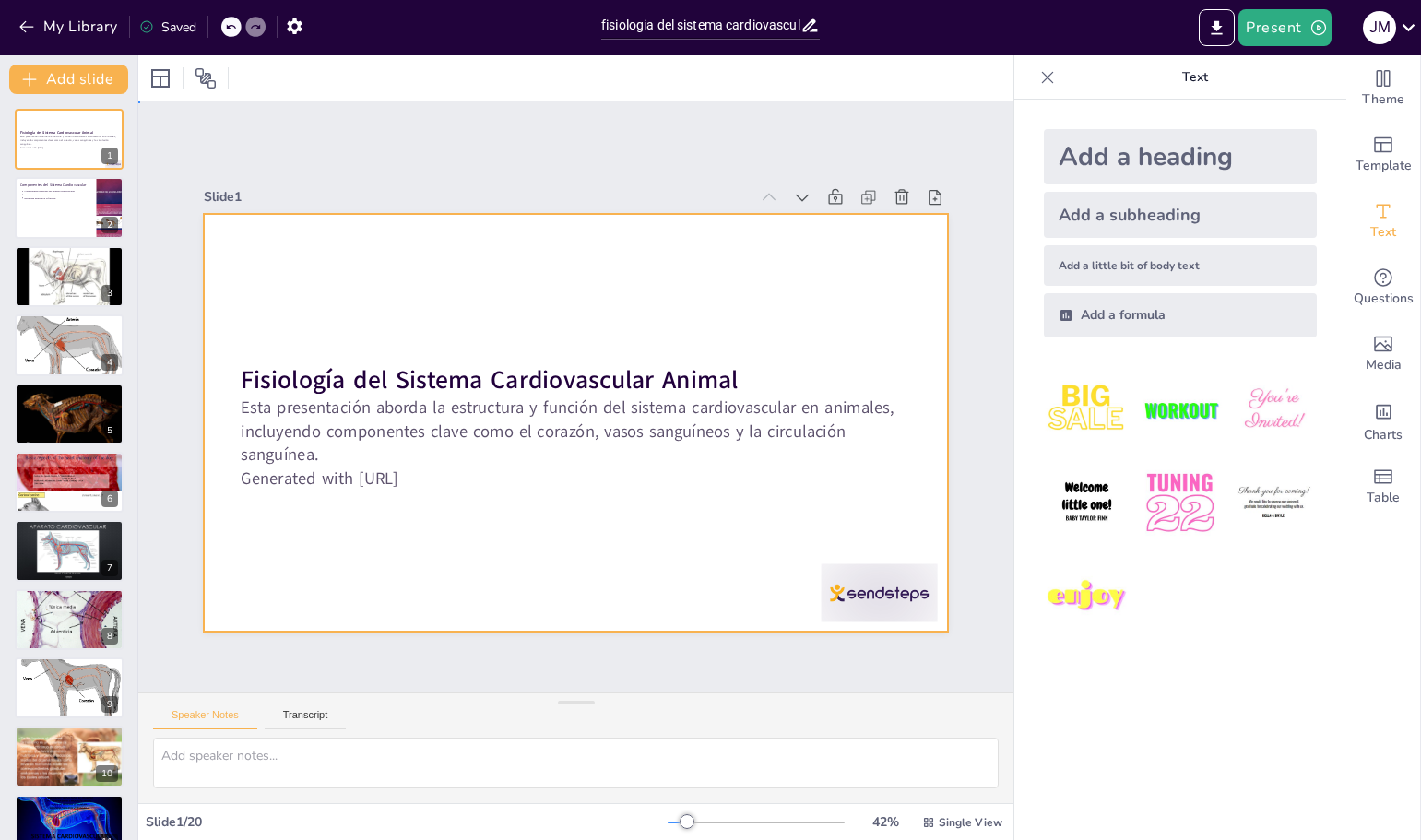
click at [549, 292] on div at bounding box center [586, 373] width 851 height 685
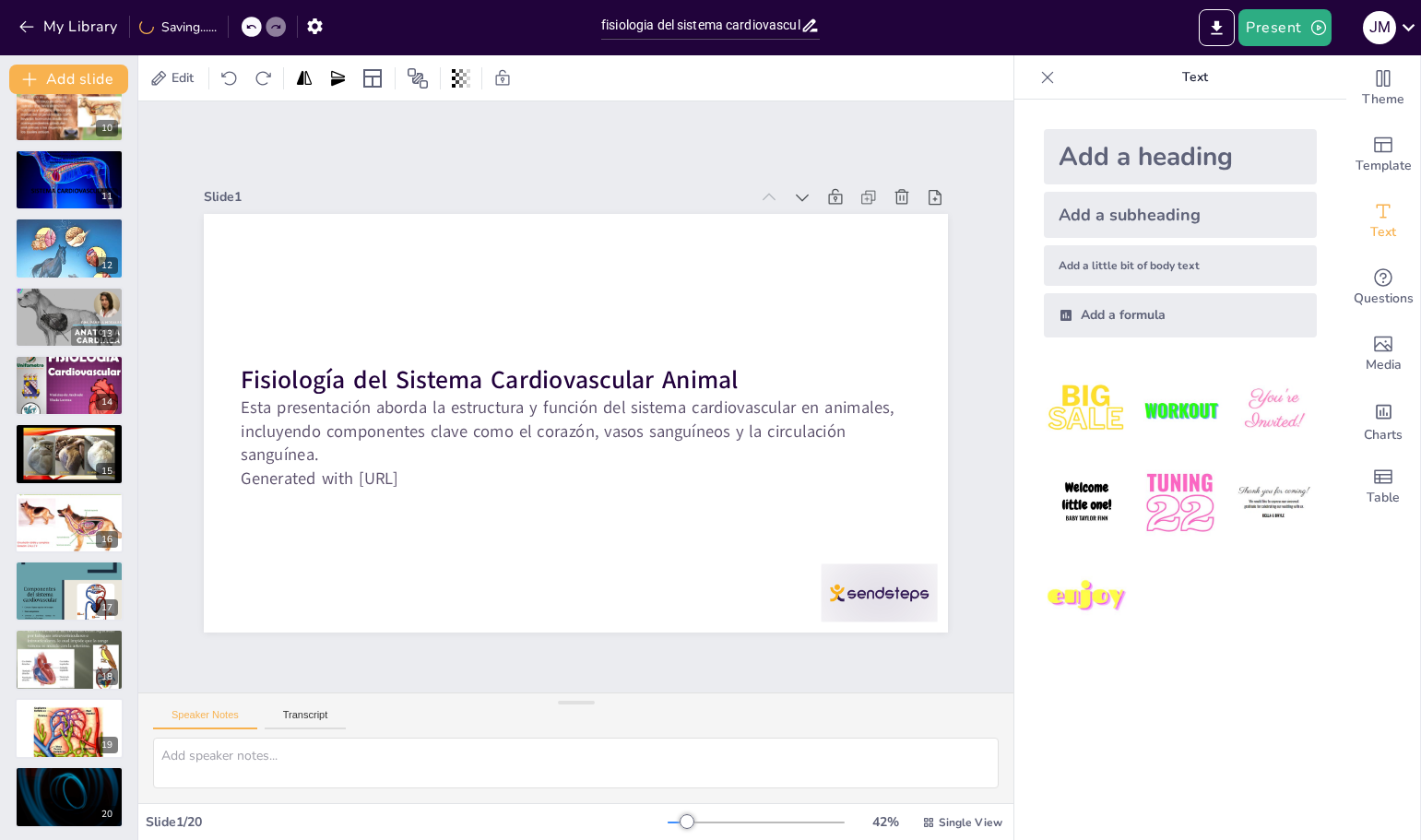
scroll to position [648, 0]
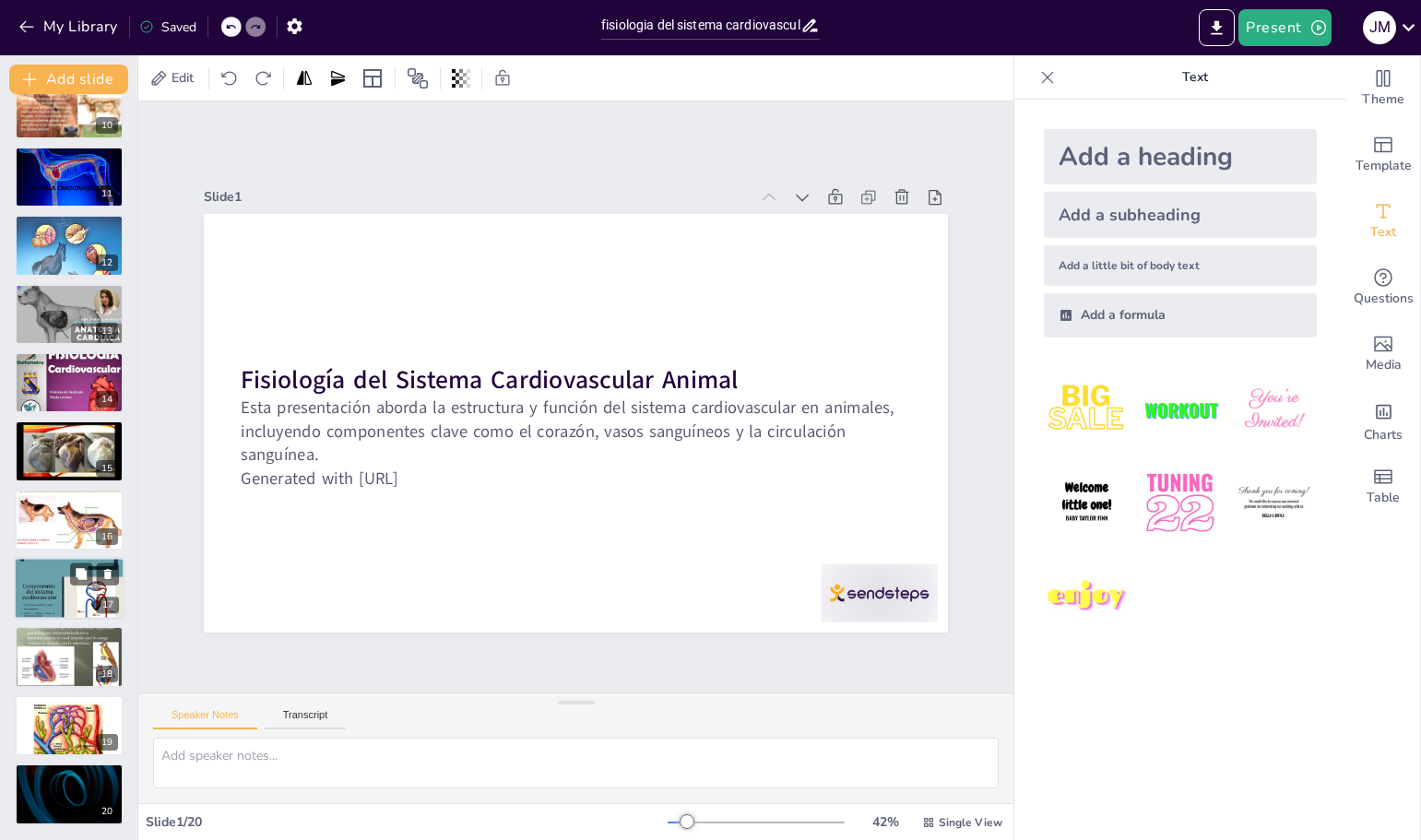
click at [64, 606] on div at bounding box center [69, 588] width 111 height 147
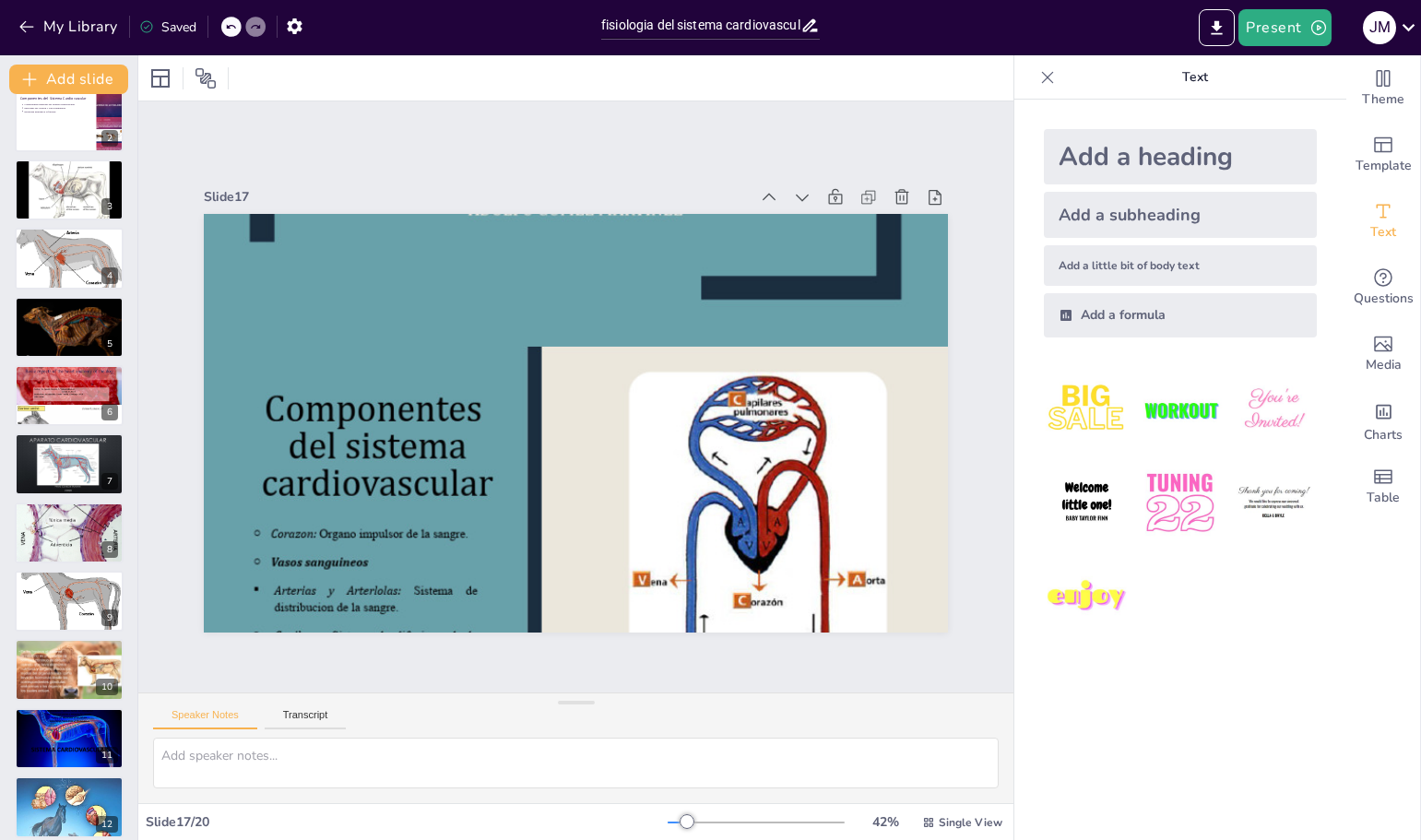
scroll to position [0, 0]
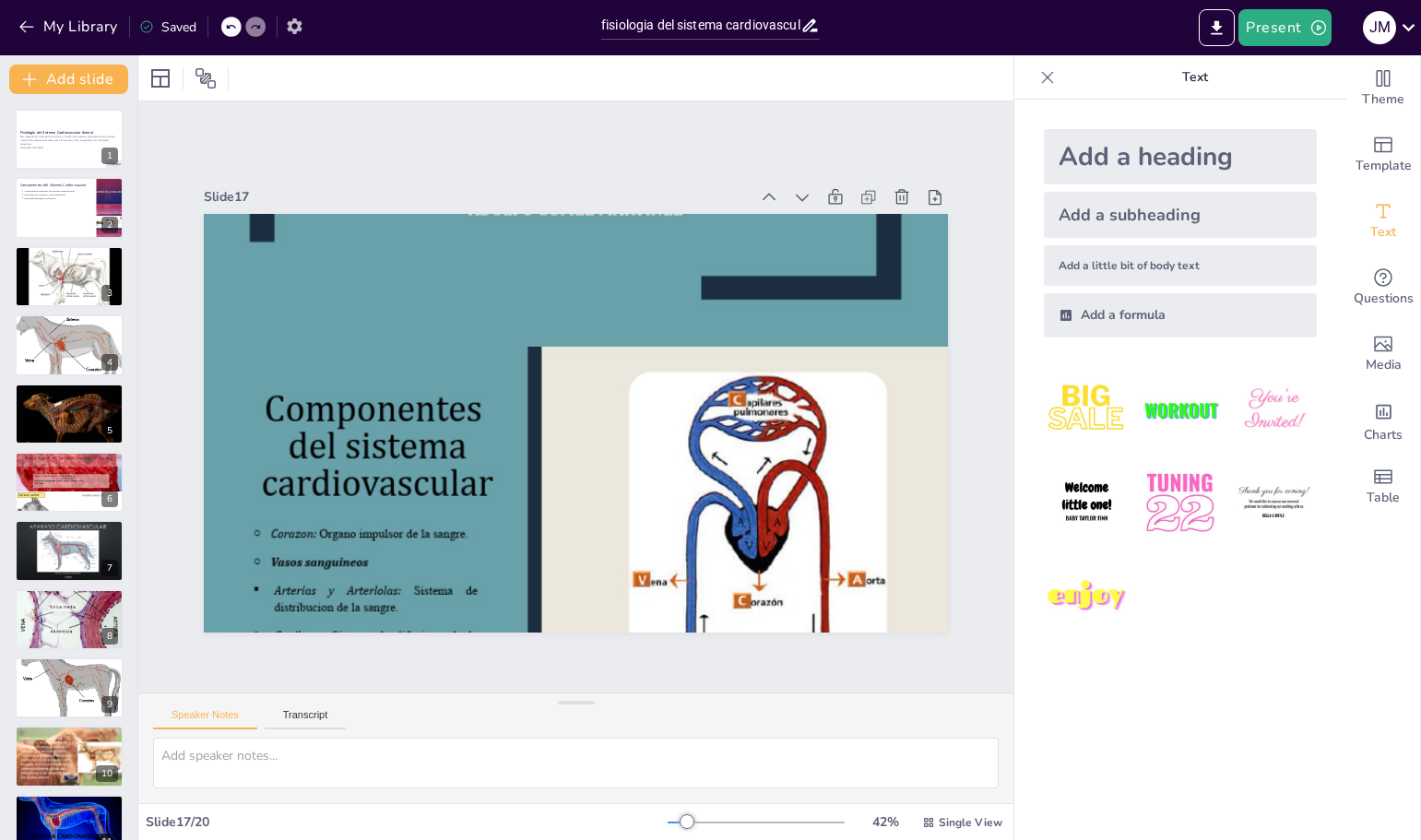
click at [293, 15] on button "button" at bounding box center [295, 25] width 34 height 33
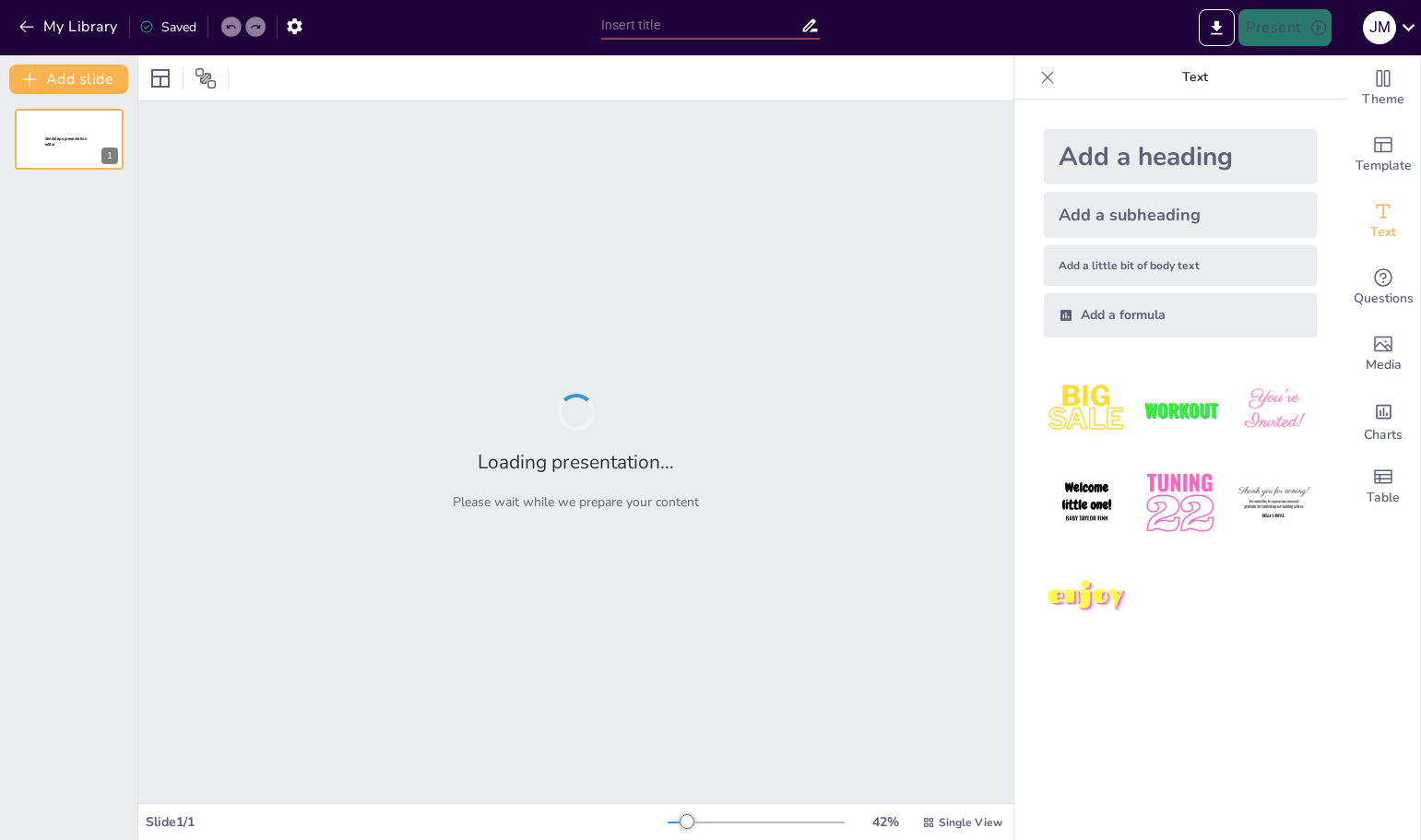
type input "fisiologia del sistema cardiovascular animal"
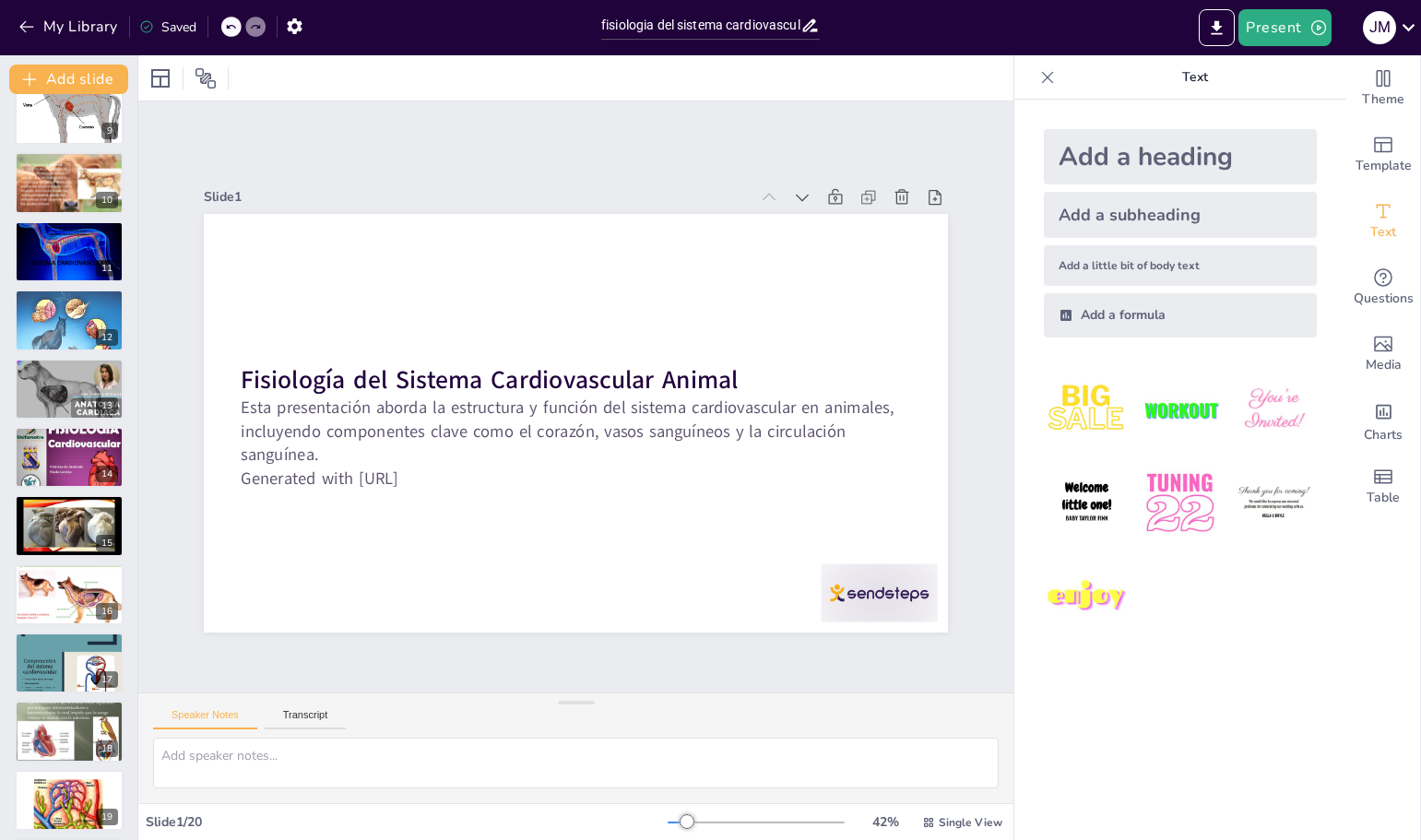
scroll to position [648, 0]
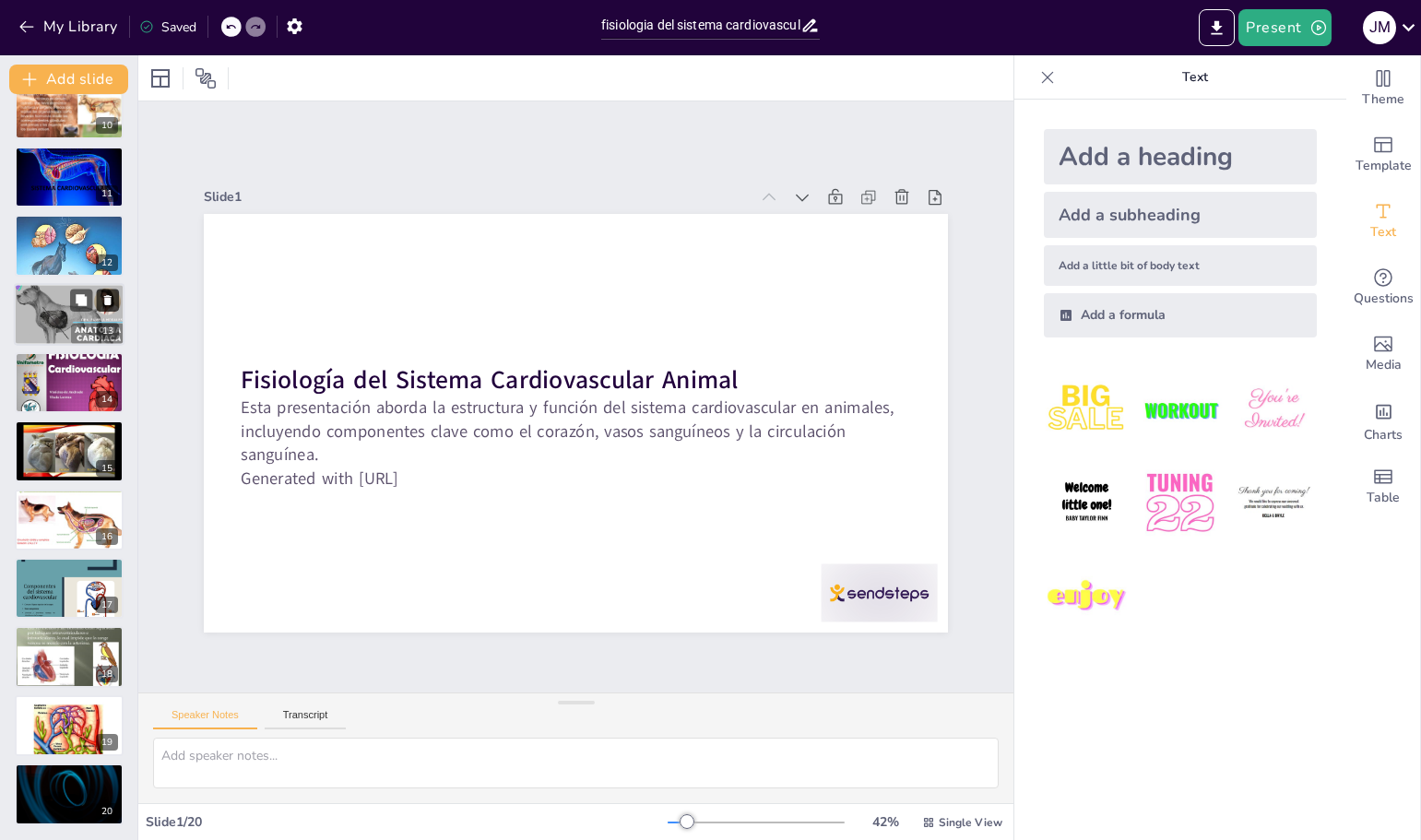
click at [98, 306] on button at bounding box center [108, 300] width 23 height 22
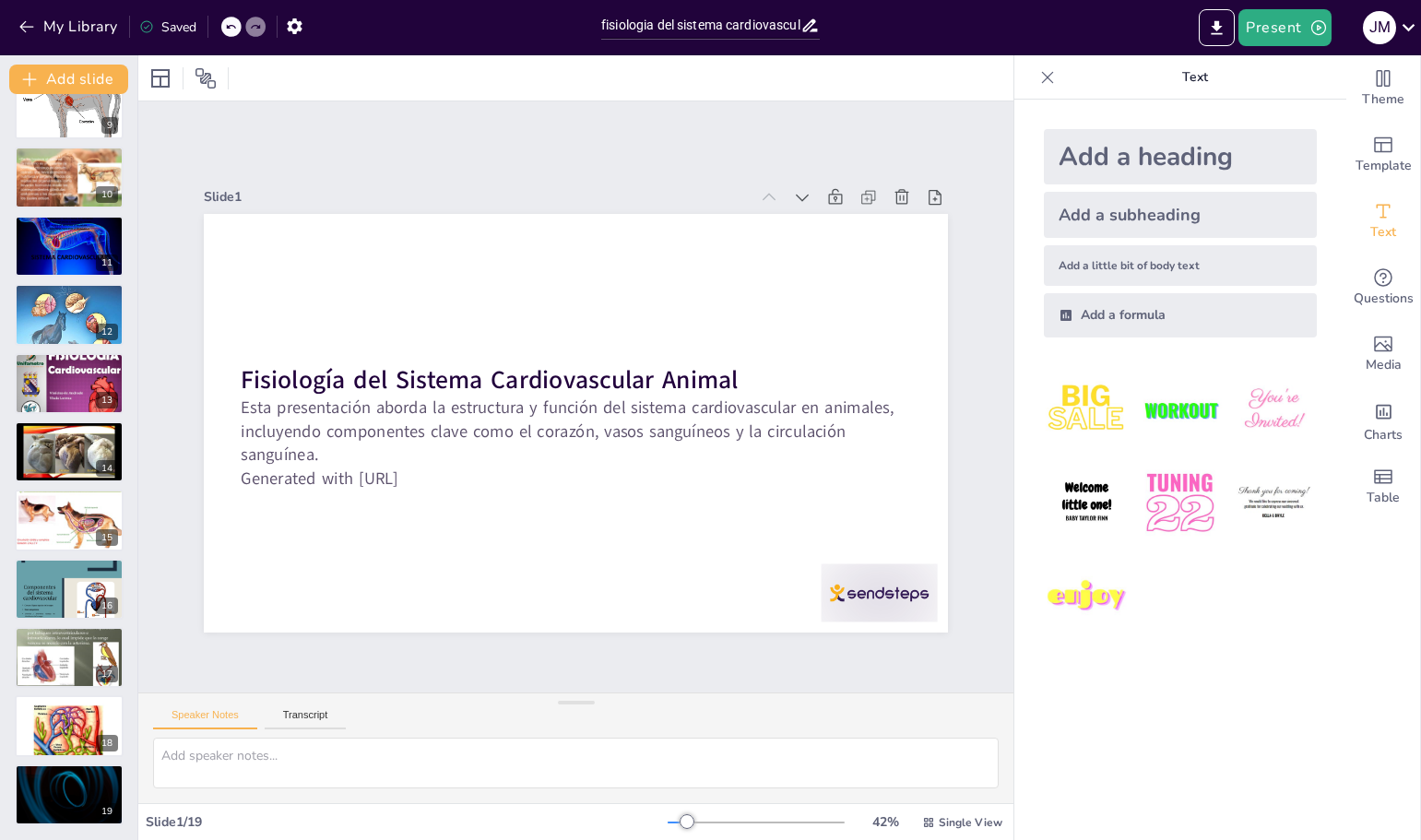
click at [248, 22] on div at bounding box center [256, 27] width 21 height 21
click at [238, 24] on div at bounding box center [232, 27] width 21 height 21
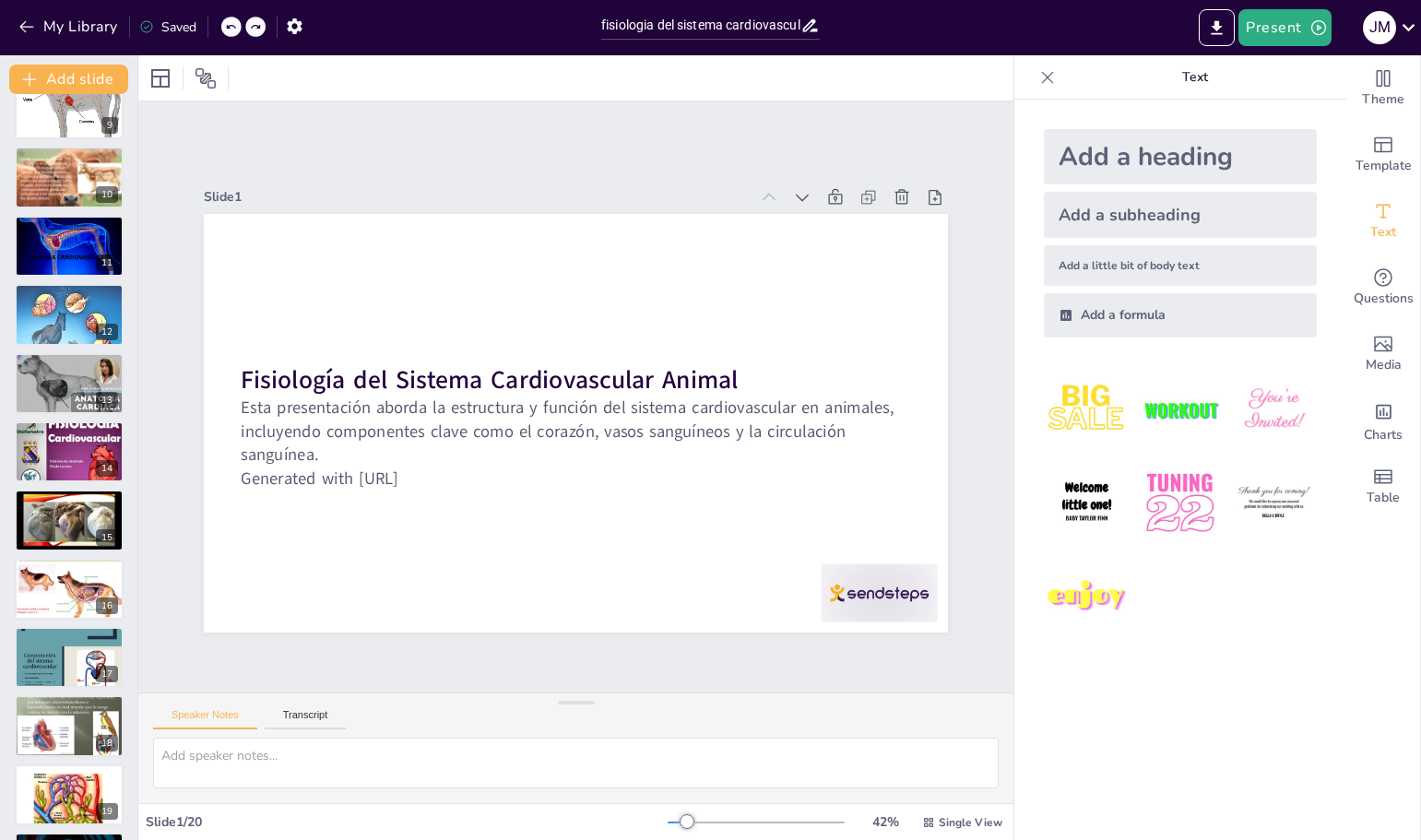
click at [238, 24] on div at bounding box center [232, 27] width 21 height 21
click at [54, 315] on div at bounding box center [69, 314] width 111 height 142
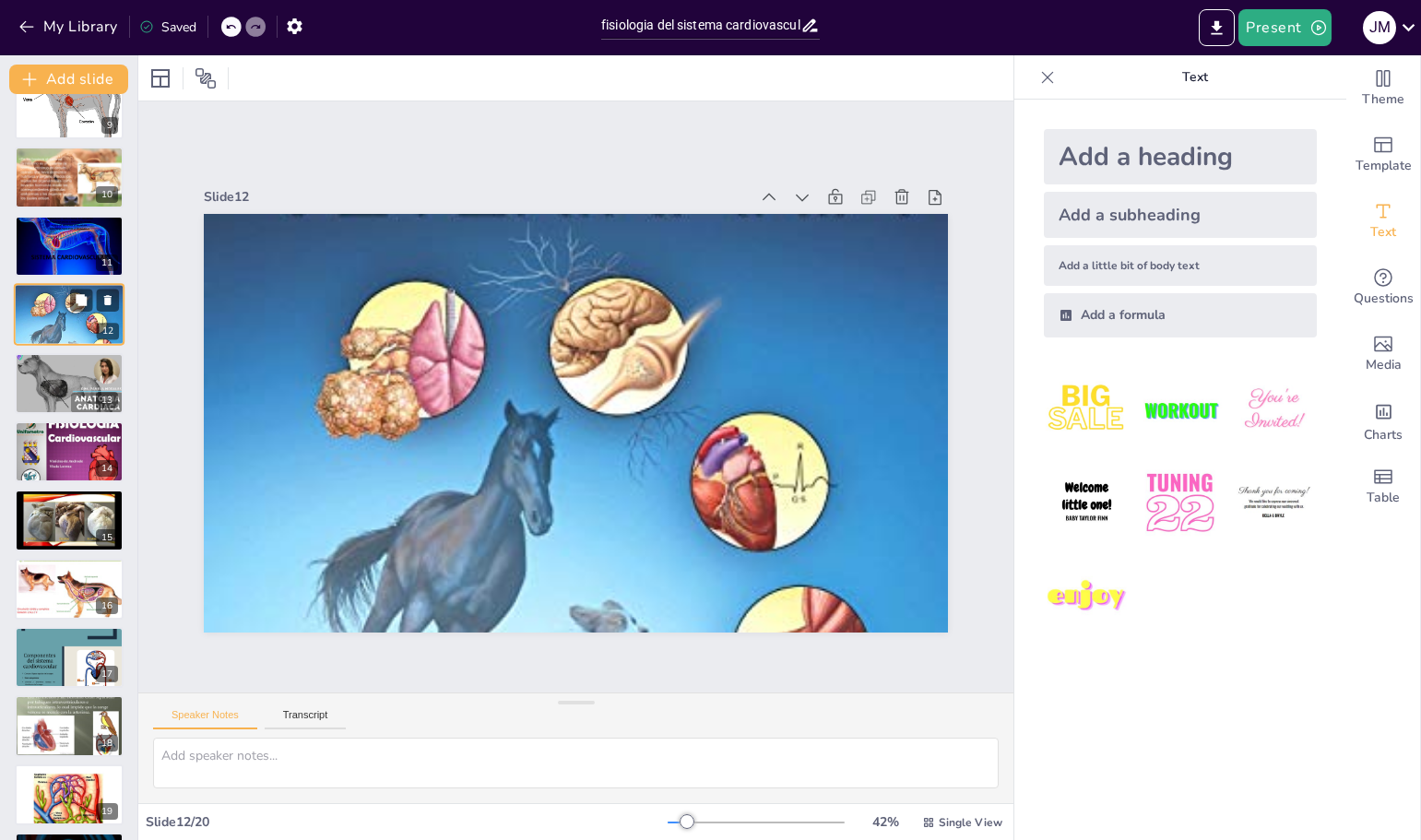
scroll to position [427, 0]
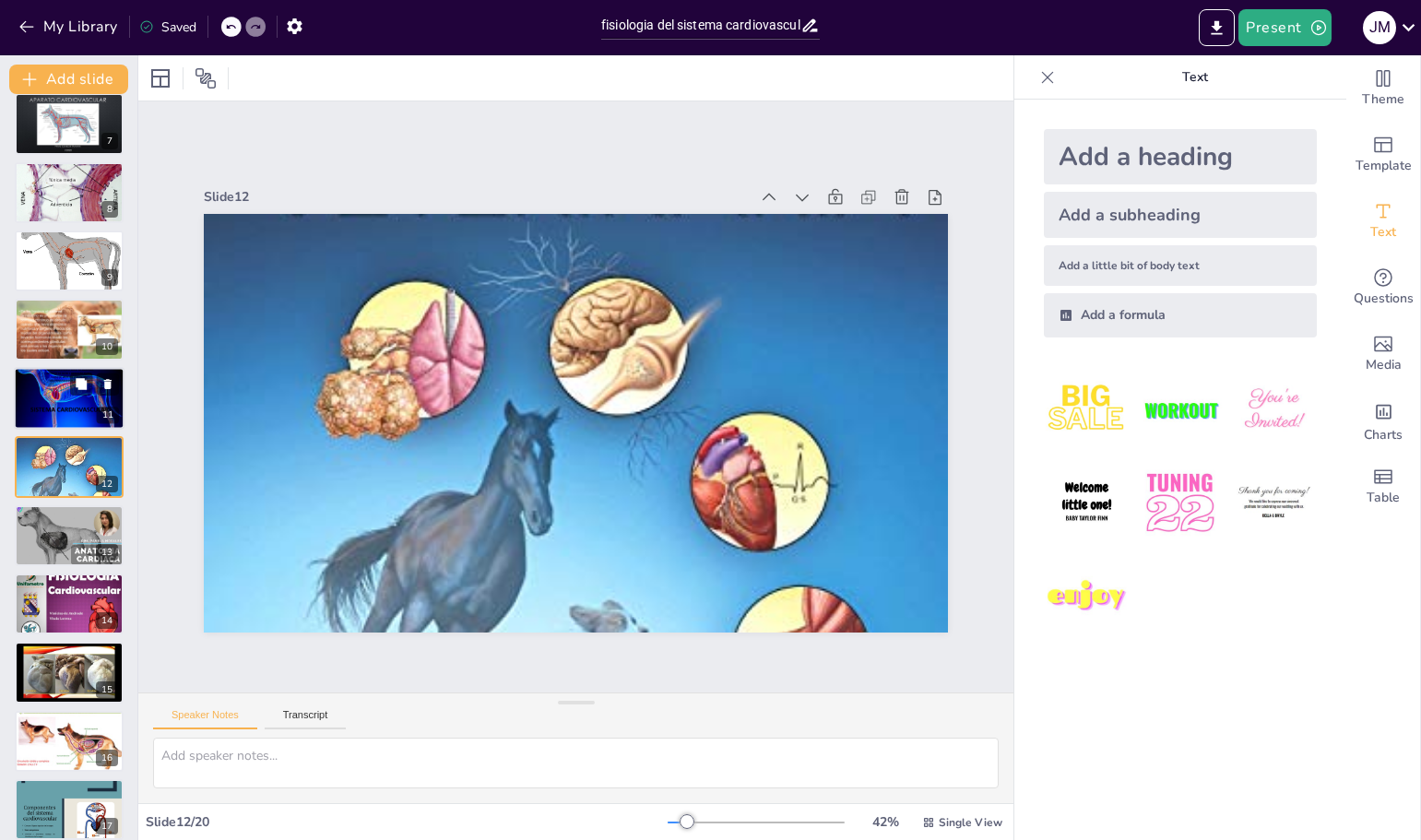
click at [34, 401] on div at bounding box center [69, 398] width 111 height 82
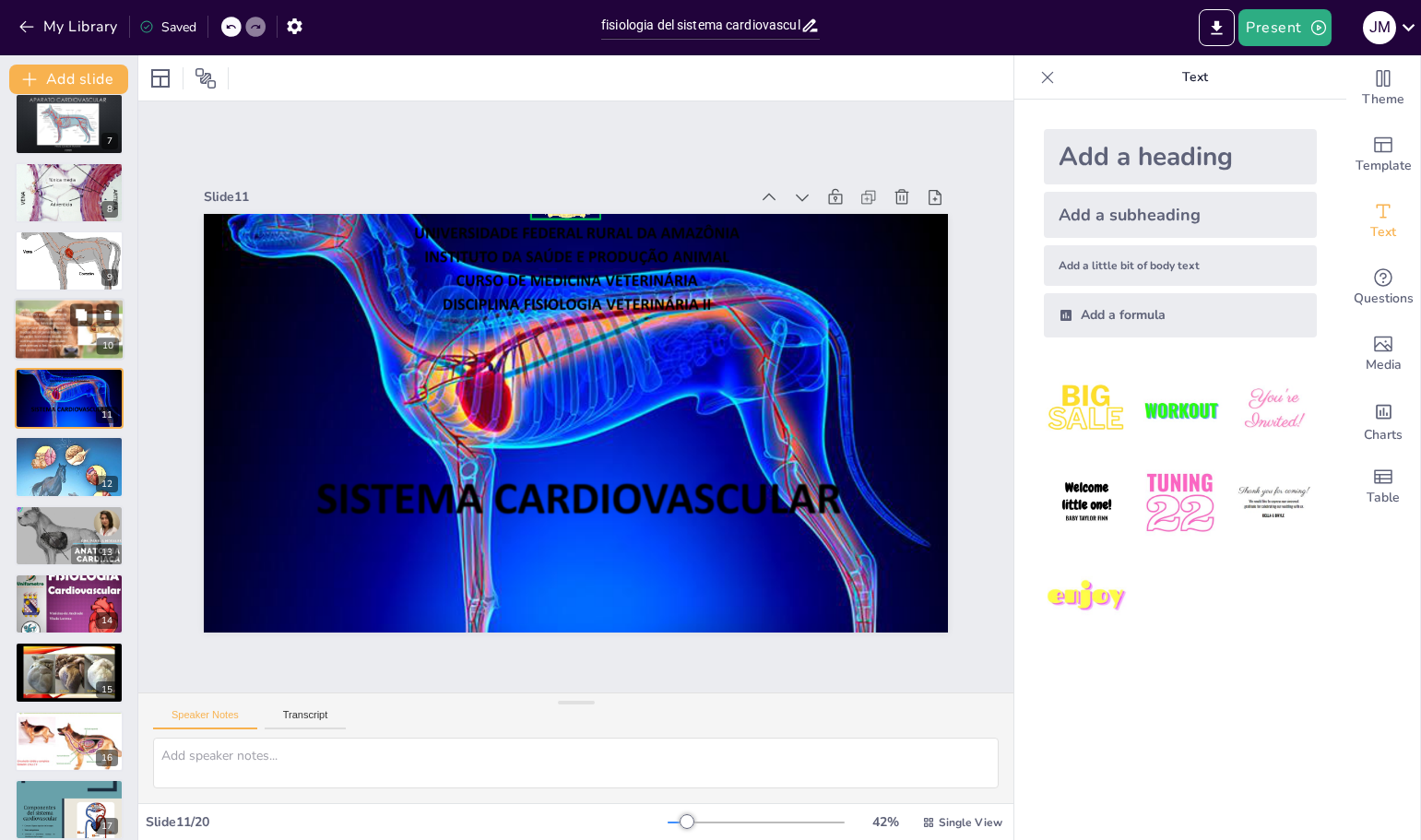
scroll to position [358, 0]
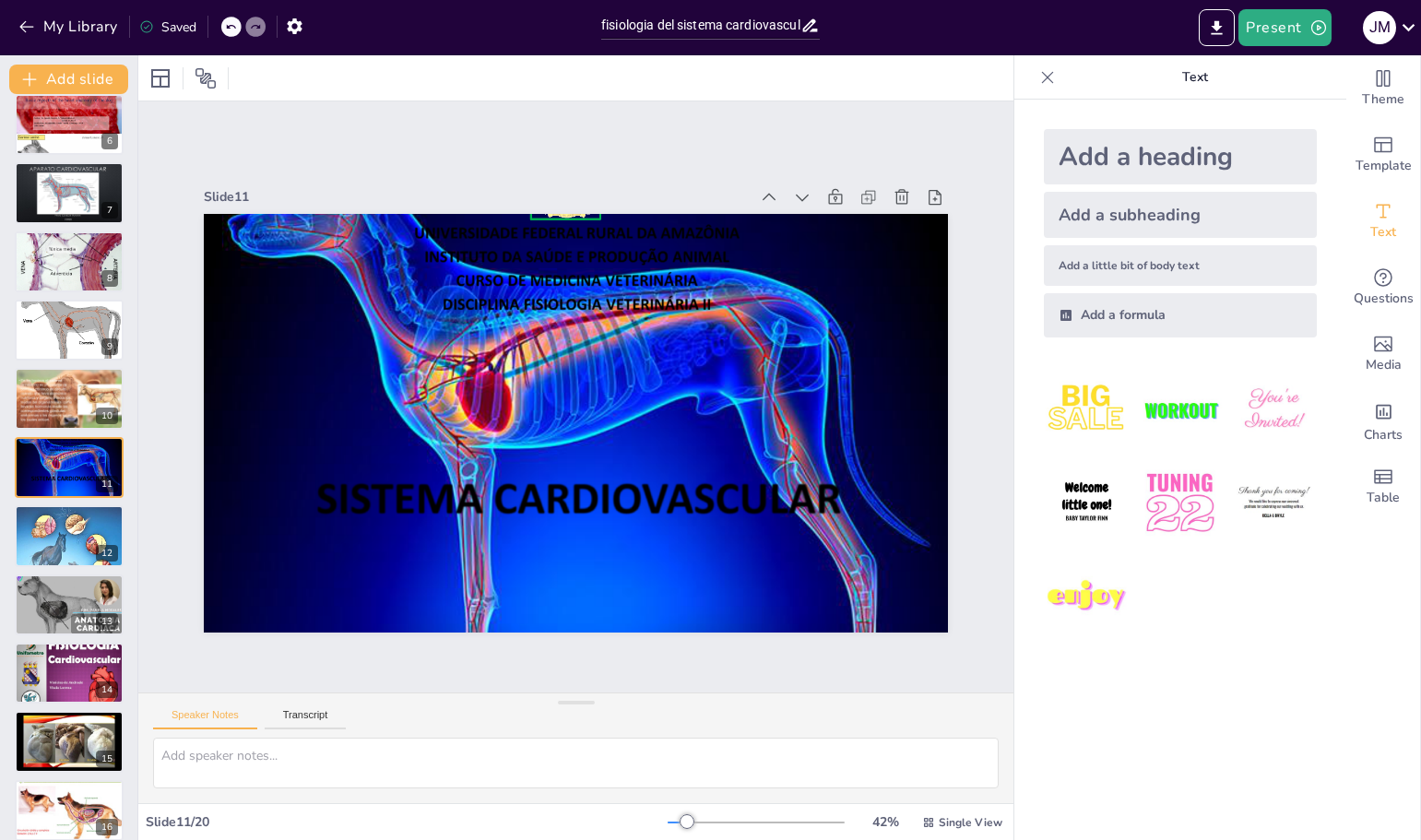
click at [291, 704] on div "Speaker Notes Transcript" at bounding box center [575, 714] width 875 height 44
click at [208, 763] on textarea at bounding box center [576, 763] width 846 height 51
click at [214, 763] on textarea at bounding box center [576, 763] width 846 height 51
click at [215, 763] on textarea at bounding box center [576, 763] width 846 height 51
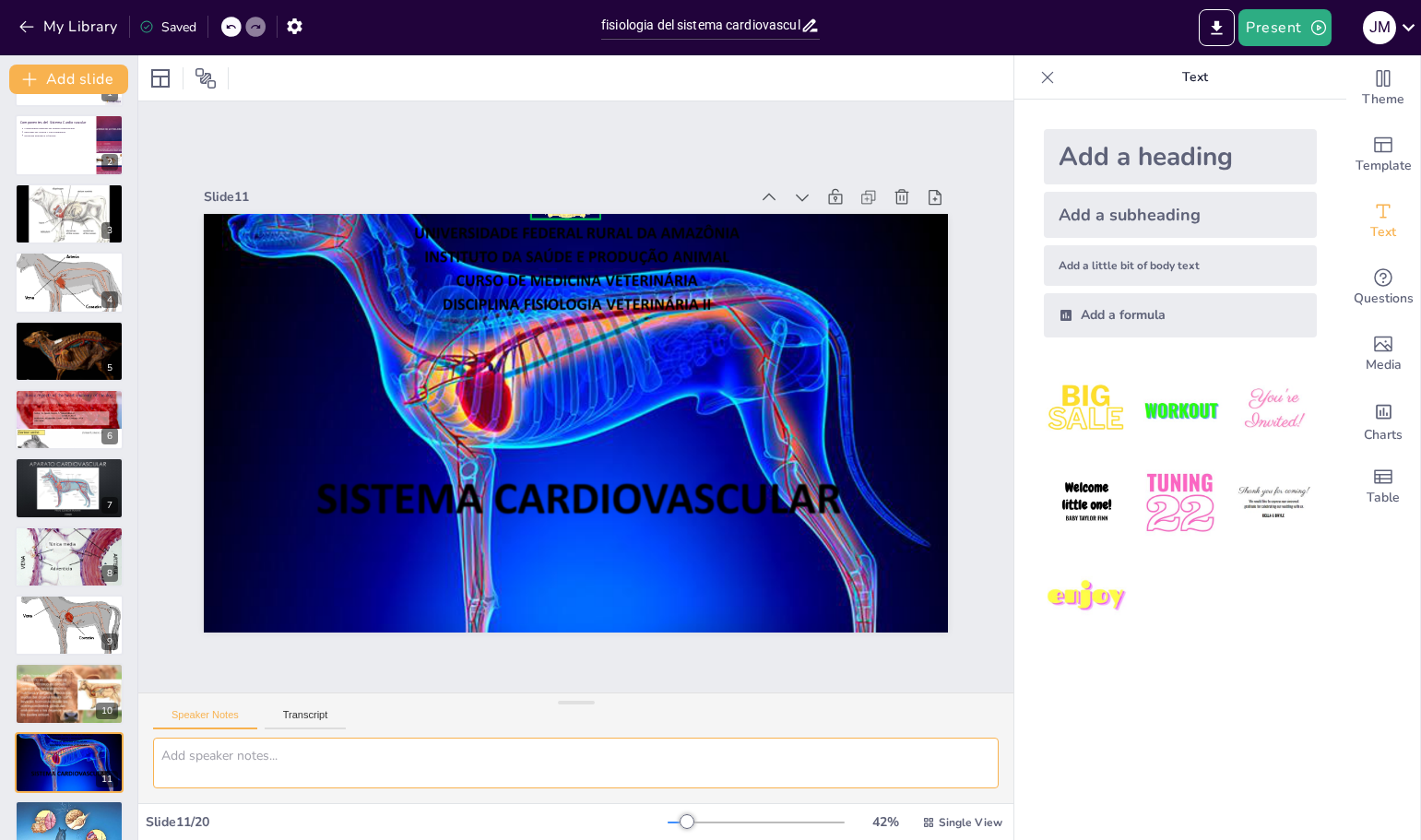
scroll to position [0, 0]
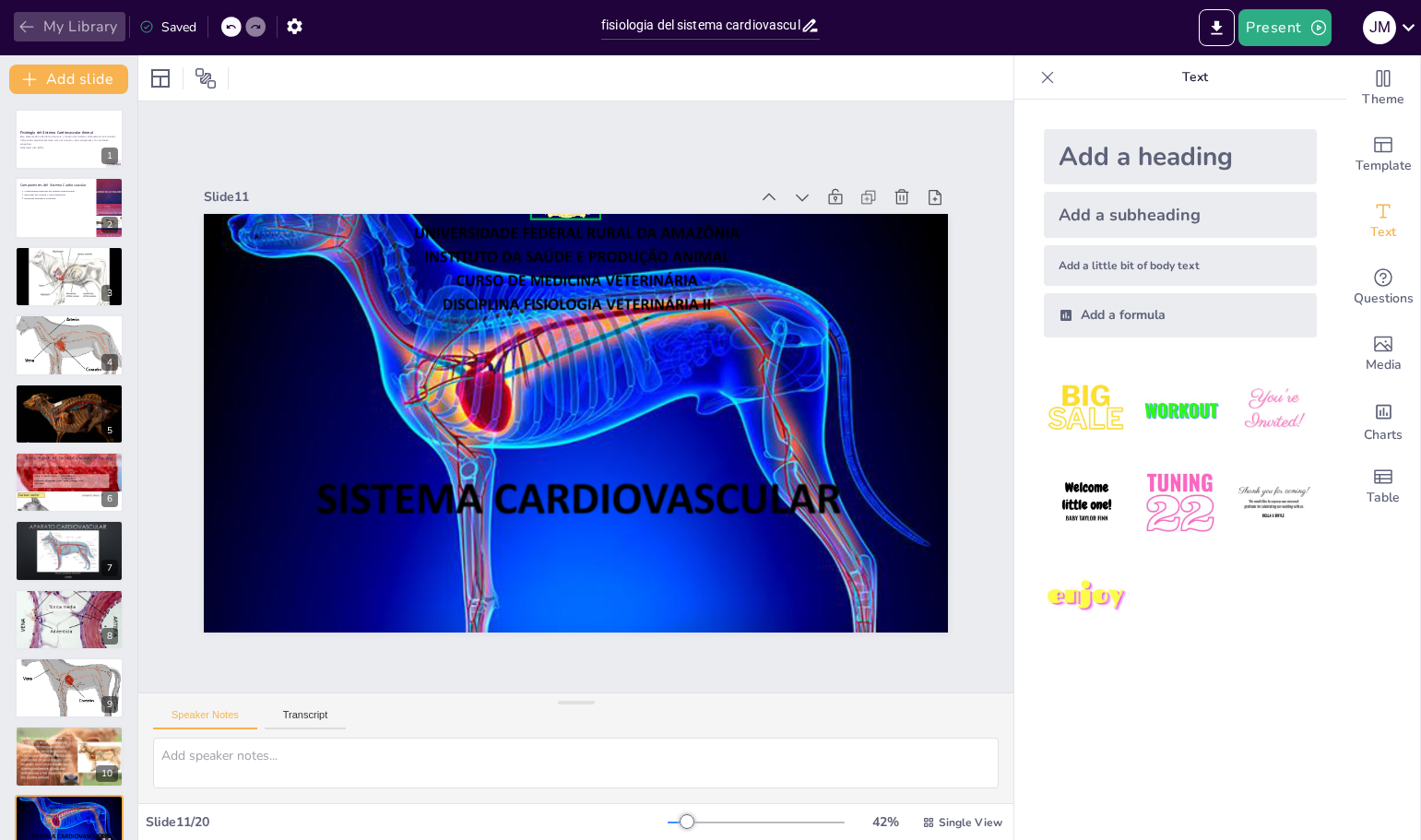
click at [38, 16] on button "My Library" at bounding box center [69, 26] width 112 height 29
